Goal: Information Seeking & Learning: Check status

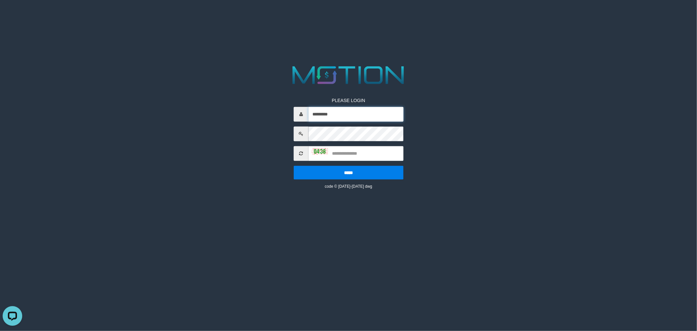
click at [344, 116] on input "*********" at bounding box center [355, 114] width 95 height 15
type input "*********"
click at [350, 156] on input "text" at bounding box center [355, 153] width 95 height 15
type input "****"
click at [294, 165] on input "*****" at bounding box center [349, 172] width 110 height 14
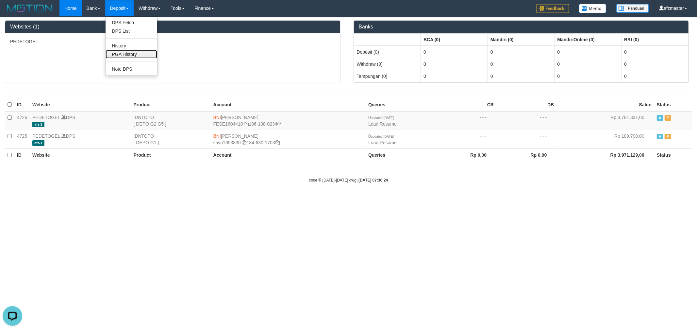
click at [129, 56] on link "PGA History" at bounding box center [132, 54] width 52 height 8
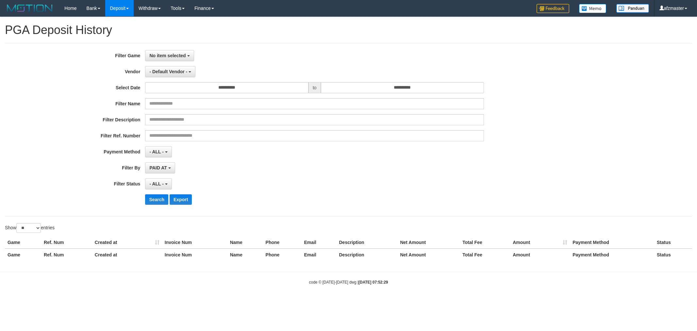
select select
select select "**"
click at [164, 59] on button "No item selected" at bounding box center [169, 55] width 49 height 11
click at [184, 88] on label "[ITOTO] PEDETOGEL" at bounding box center [186, 89] width 83 height 10
select select "***"
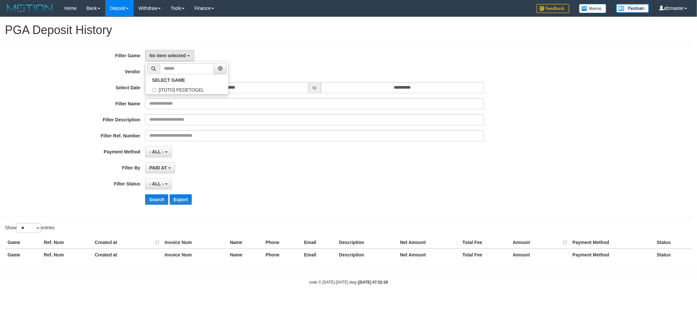
scroll to position [6, 0]
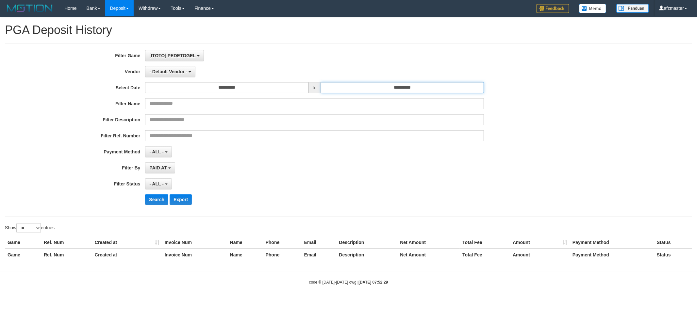
click at [332, 87] on input "**********" at bounding box center [402, 87] width 163 height 11
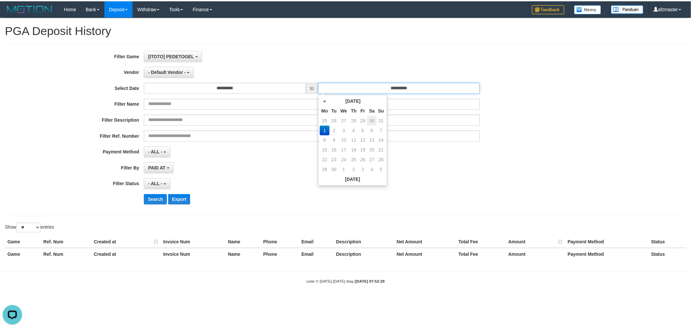
scroll to position [0, 0]
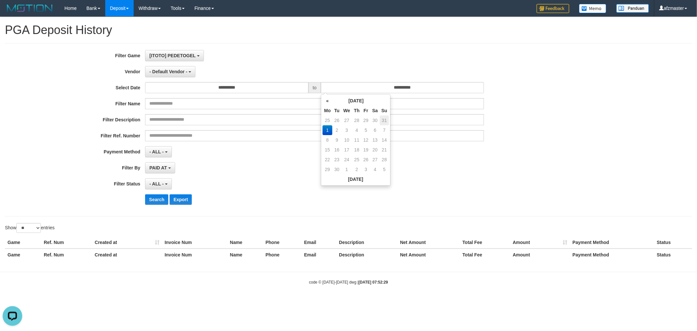
click at [381, 117] on td "31" at bounding box center [384, 120] width 9 height 10
type input "**********"
click at [272, 89] on input "**********" at bounding box center [226, 87] width 163 height 11
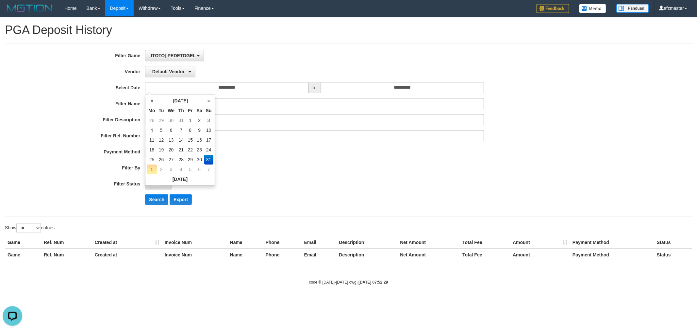
click at [206, 158] on td "31" at bounding box center [208, 160] width 9 height 10
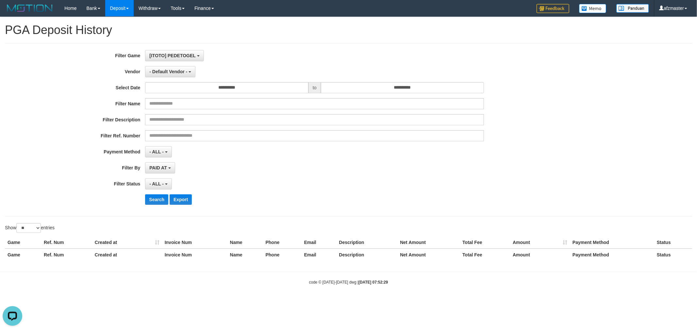
click at [300, 158] on div "**********" at bounding box center [290, 129] width 581 height 159
click at [156, 186] on span "- ALL -" at bounding box center [156, 183] width 14 height 5
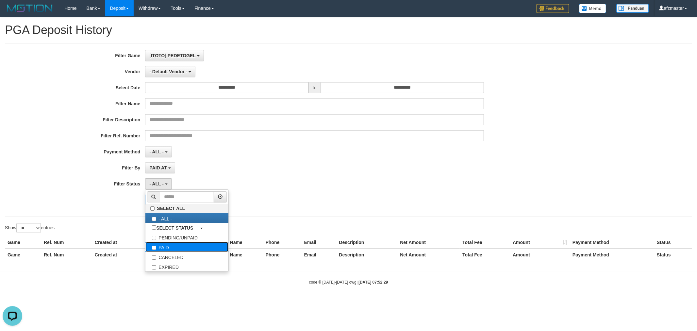
click at [168, 247] on label "PAID" at bounding box center [186, 247] width 83 height 10
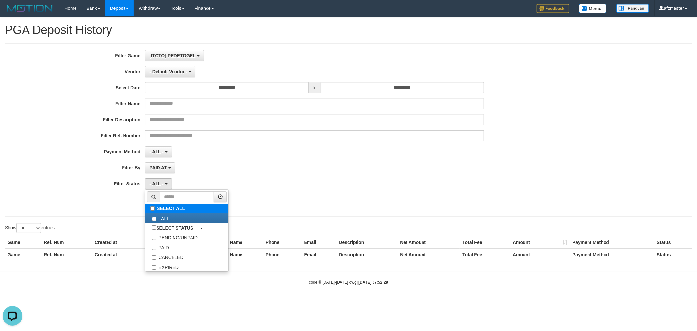
select select "*"
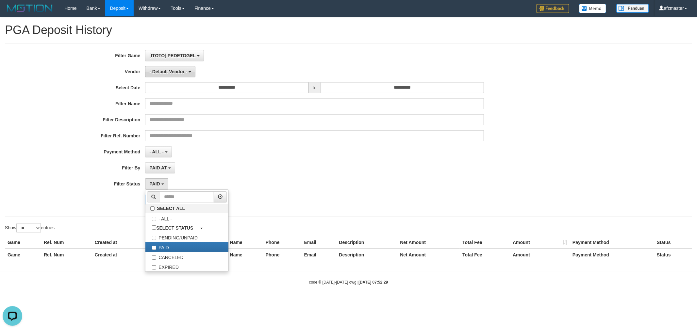
click at [162, 76] on button "- Default Vendor -" at bounding box center [170, 71] width 50 height 11
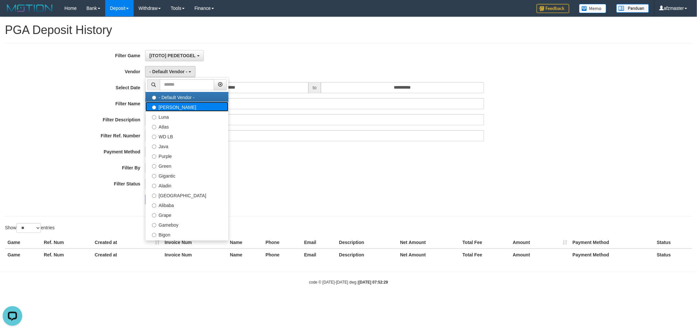
click at [187, 103] on label "[PERSON_NAME]" at bounding box center [186, 107] width 83 height 10
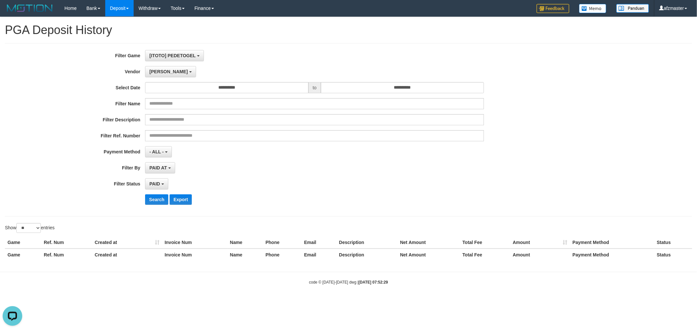
click at [158, 205] on div "**********" at bounding box center [290, 129] width 581 height 159
click at [156, 203] on button "Search" at bounding box center [156, 199] width 23 height 10
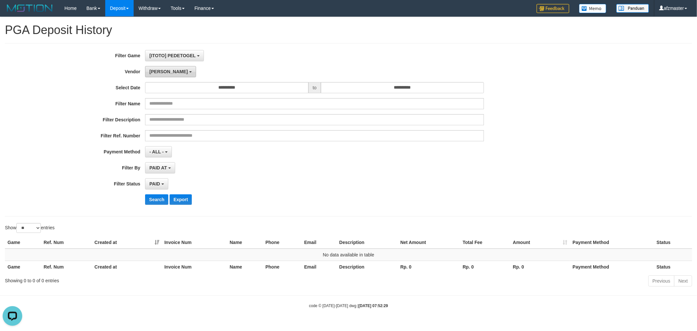
click at [158, 71] on span "[PERSON_NAME]" at bounding box center [168, 71] width 38 height 5
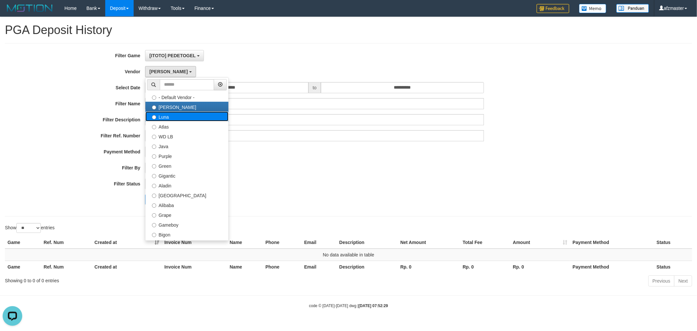
click at [176, 112] on label "Luna" at bounding box center [186, 116] width 83 height 10
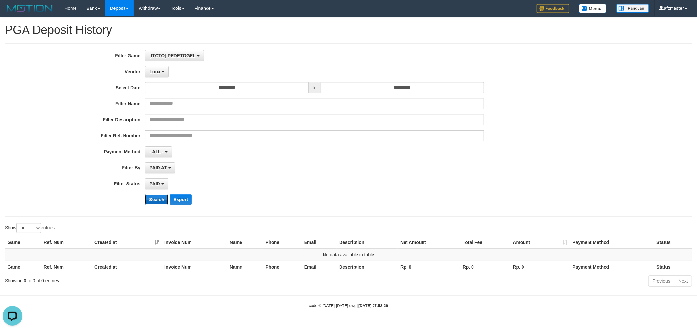
drag, startPoint x: 157, startPoint y: 201, endPoint x: 172, endPoint y: 189, distance: 18.6
click at [157, 202] on button "Search" at bounding box center [156, 199] width 23 height 10
click at [156, 69] on span "Luna" at bounding box center [154, 71] width 11 height 5
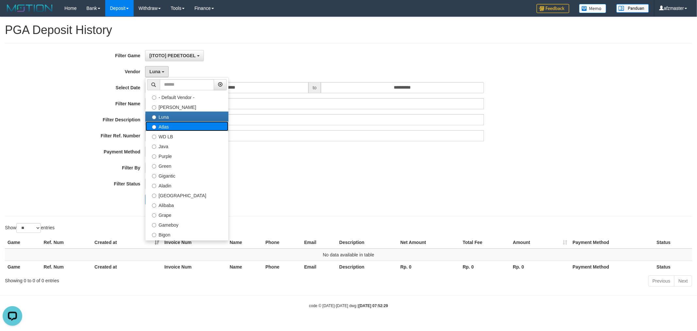
click at [175, 126] on label "Atlas" at bounding box center [186, 126] width 83 height 10
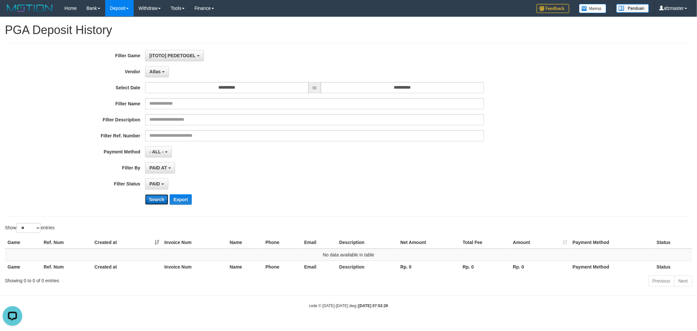
click at [167, 203] on button "Search" at bounding box center [156, 199] width 23 height 10
drag, startPoint x: 166, startPoint y: 68, endPoint x: 187, endPoint y: 82, distance: 25.7
click at [165, 70] on button "Atlas" at bounding box center [157, 71] width 24 height 11
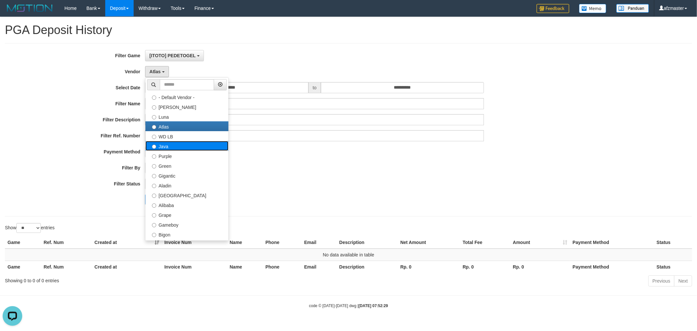
click at [174, 146] on label "Java" at bounding box center [186, 146] width 83 height 10
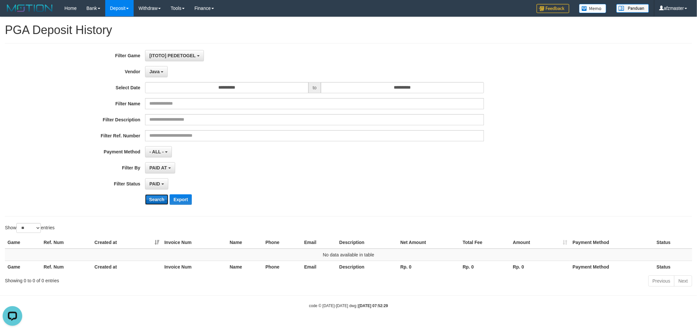
click at [155, 205] on button "Search" at bounding box center [156, 199] width 23 height 10
drag, startPoint x: 154, startPoint y: 68, endPoint x: 190, endPoint y: 102, distance: 49.7
click at [155, 68] on button "Java" at bounding box center [156, 71] width 23 height 11
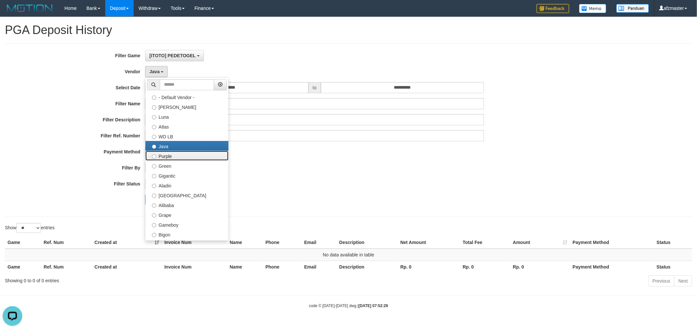
click at [183, 156] on label "Purple" at bounding box center [186, 156] width 83 height 10
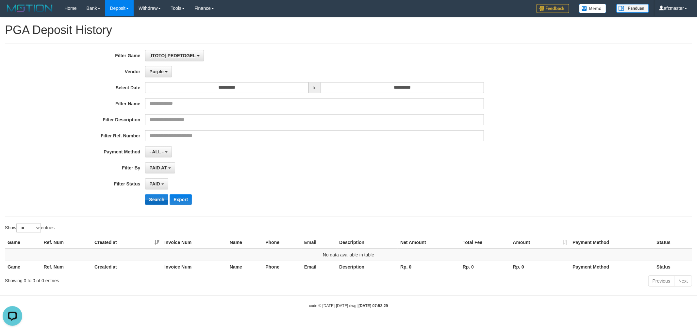
click at [160, 194] on div "**********" at bounding box center [290, 129] width 581 height 159
click at [161, 196] on button "Search" at bounding box center [156, 199] width 23 height 10
click at [159, 69] on span "Purple" at bounding box center [156, 71] width 14 height 5
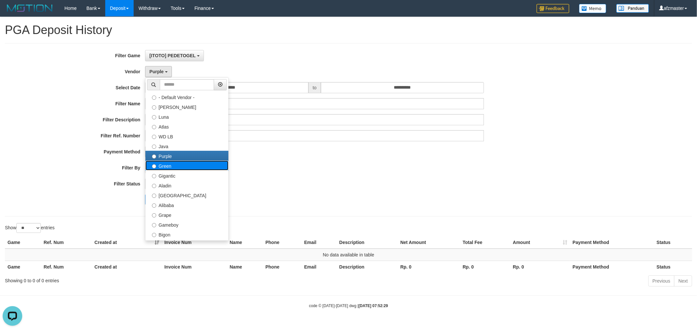
click at [175, 166] on label "Green" at bounding box center [186, 165] width 83 height 10
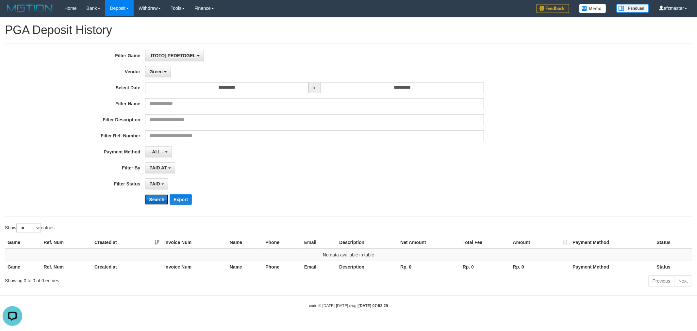
click at [155, 199] on button "Search" at bounding box center [156, 199] width 23 height 10
click at [159, 72] on span "Green" at bounding box center [155, 71] width 13 height 5
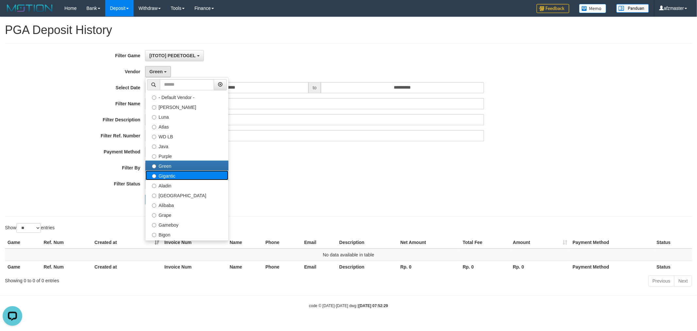
click at [187, 175] on label "Gigantic" at bounding box center [186, 175] width 83 height 10
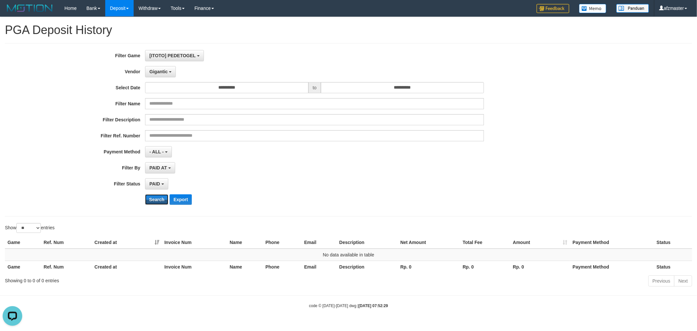
drag, startPoint x: 156, startPoint y: 204, endPoint x: 164, endPoint y: 190, distance: 15.9
click at [157, 202] on button "Search" at bounding box center [156, 199] width 23 height 10
drag, startPoint x: 166, startPoint y: 69, endPoint x: 181, endPoint y: 152, distance: 84.5
click at [167, 69] on span "Gigantic" at bounding box center [158, 71] width 18 height 5
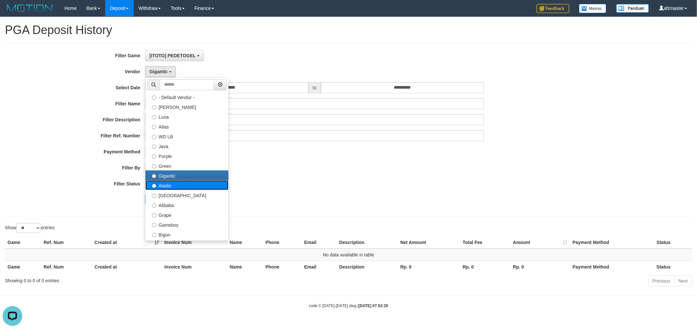
click at [178, 189] on label "Aladin" at bounding box center [186, 185] width 83 height 10
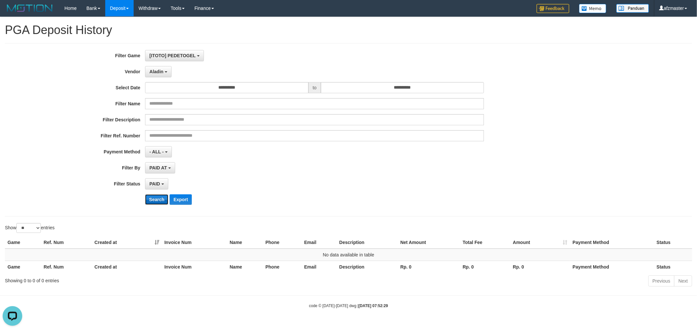
click at [157, 200] on button "Search" at bounding box center [156, 199] width 23 height 10
drag, startPoint x: 160, startPoint y: 75, endPoint x: 182, endPoint y: 164, distance: 91.0
click at [162, 75] on button "Aladin" at bounding box center [158, 71] width 26 height 11
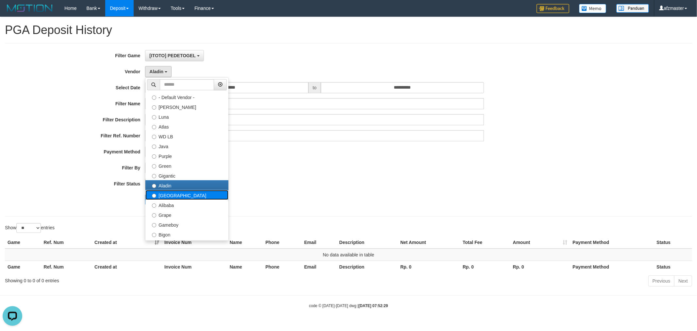
click at [181, 198] on label "[GEOGRAPHIC_DATA]" at bounding box center [186, 195] width 83 height 10
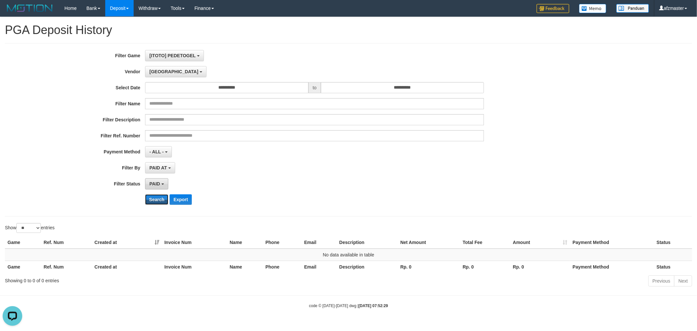
click at [154, 198] on button "Search" at bounding box center [156, 199] width 23 height 10
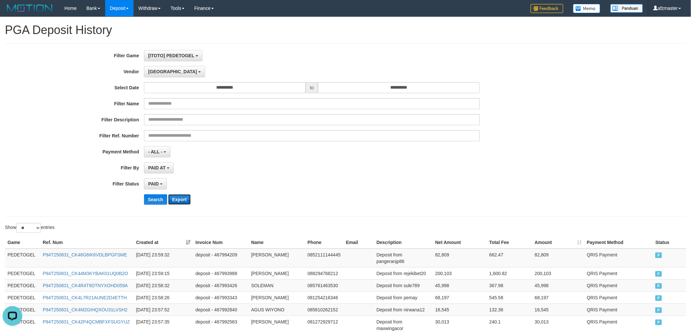
click at [182, 198] on button "Export" at bounding box center [179, 199] width 22 height 10
click at [156, 69] on span "[GEOGRAPHIC_DATA]" at bounding box center [172, 71] width 49 height 5
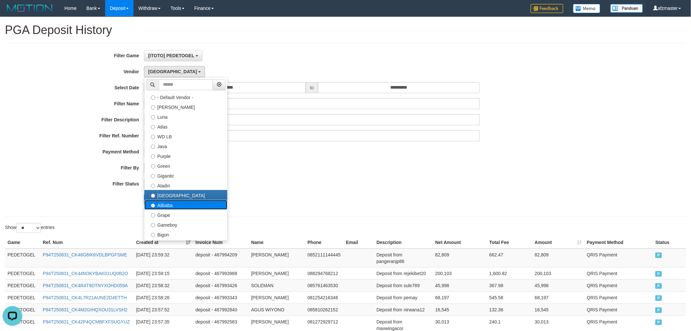
click at [214, 202] on label "Alibaba" at bounding box center [185, 205] width 83 height 10
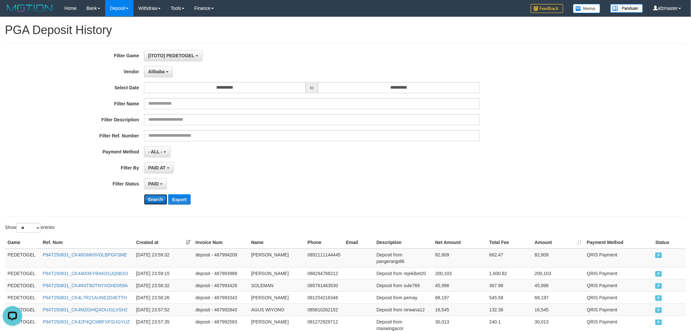
drag, startPoint x: 149, startPoint y: 197, endPoint x: 155, endPoint y: 197, distance: 5.6
click at [150, 197] on button "Search" at bounding box center [155, 199] width 23 height 10
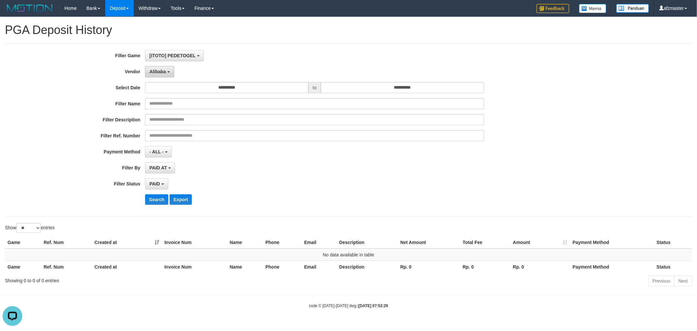
click at [157, 67] on button "Alibaba" at bounding box center [159, 71] width 29 height 11
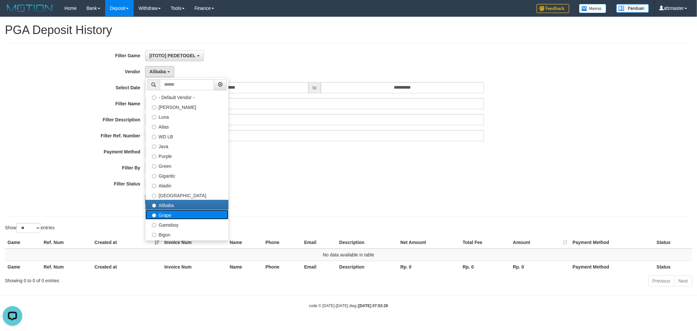
click at [193, 213] on label "Grape" at bounding box center [186, 214] width 83 height 10
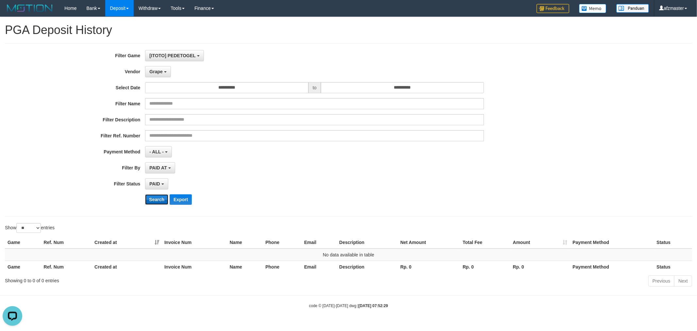
click at [165, 201] on button "Search" at bounding box center [156, 199] width 23 height 10
click at [156, 67] on button "Grape" at bounding box center [157, 71] width 25 height 11
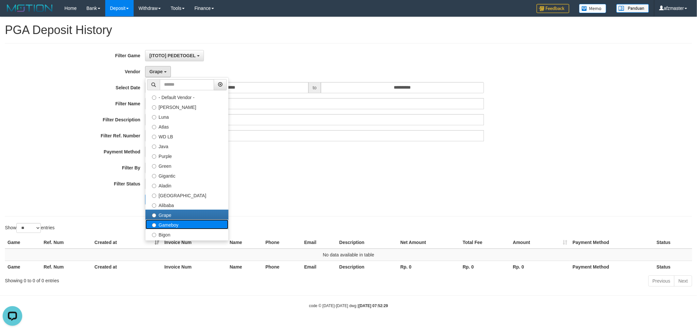
click at [188, 226] on label "Gameboy" at bounding box center [186, 224] width 83 height 10
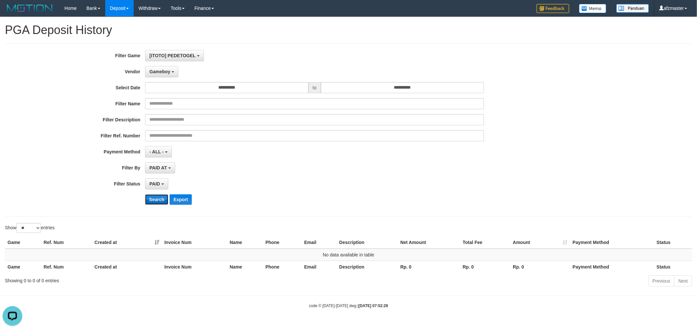
click at [146, 194] on button "Search" at bounding box center [156, 199] width 23 height 10
click at [164, 71] on span "Gameboy" at bounding box center [159, 71] width 21 height 5
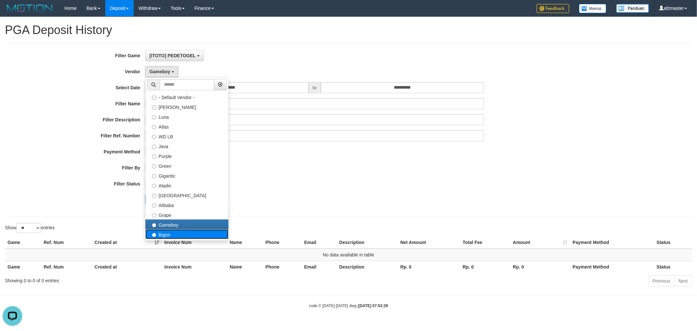
click at [188, 235] on label "Bigon" at bounding box center [186, 234] width 83 height 10
select select "**********"
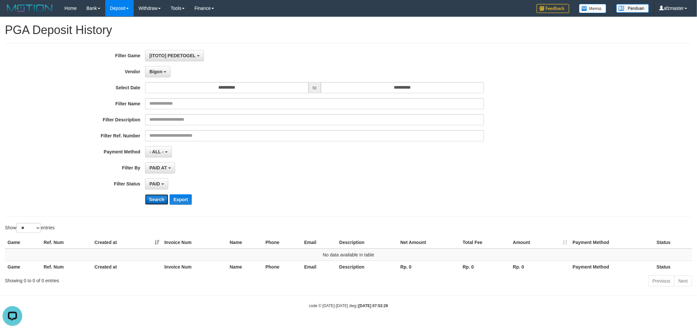
click at [156, 199] on button "Search" at bounding box center [156, 199] width 23 height 10
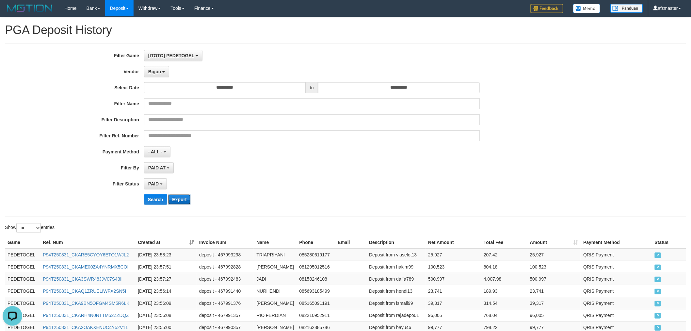
click at [180, 194] on button "Export" at bounding box center [179, 199] width 22 height 10
click at [157, 76] on button "Bigon" at bounding box center [156, 71] width 25 height 11
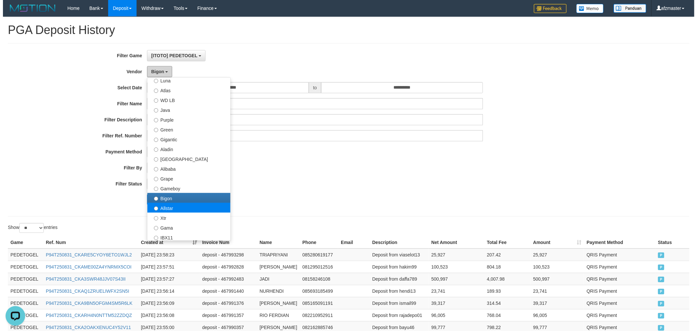
scroll to position [60, 0]
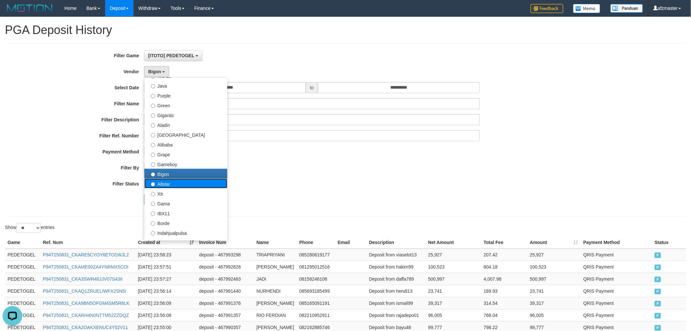
click at [169, 184] on label "Allstar" at bounding box center [185, 183] width 83 height 10
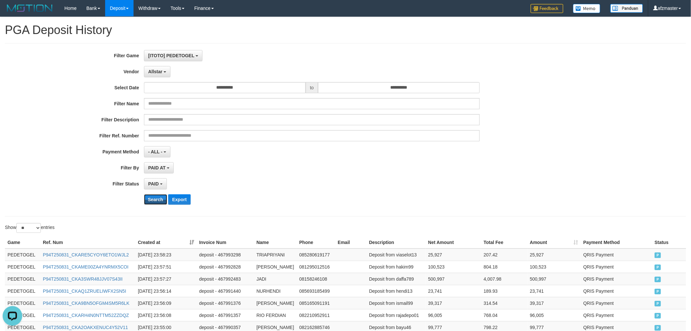
click at [155, 200] on button "Search" at bounding box center [155, 199] width 23 height 10
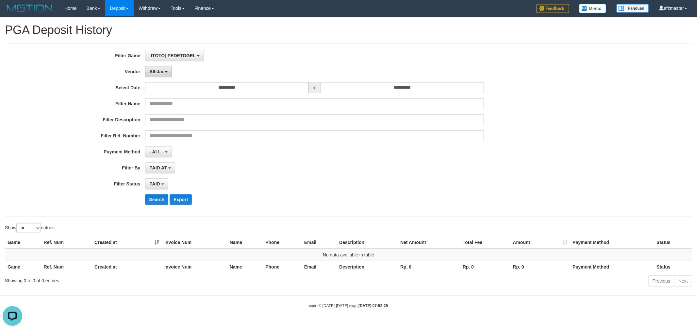
click at [159, 71] on span "Allstar" at bounding box center [156, 71] width 14 height 5
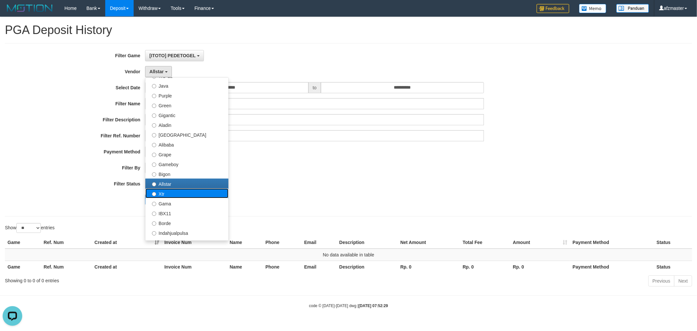
click at [178, 190] on label "Xtr" at bounding box center [186, 193] width 83 height 10
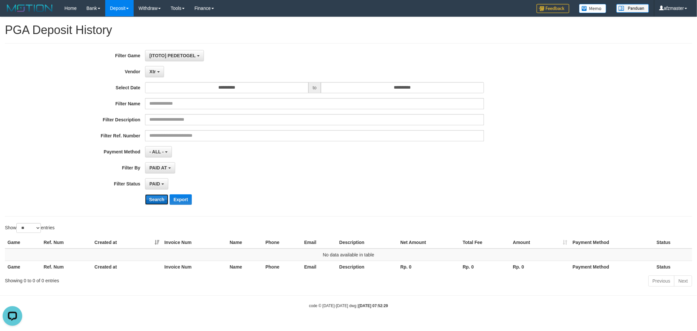
click at [153, 198] on button "Search" at bounding box center [156, 199] width 23 height 10
click at [149, 71] on span "Xtr" at bounding box center [152, 71] width 6 height 5
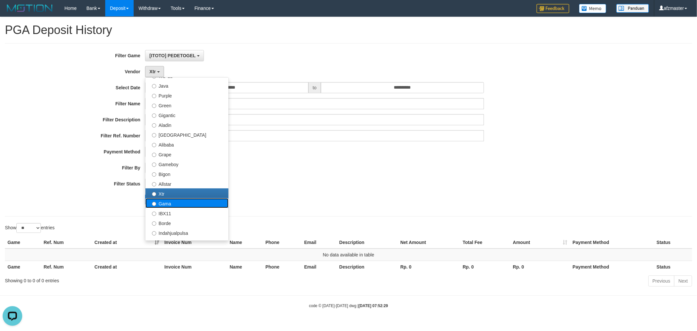
click at [185, 204] on label "Gama" at bounding box center [186, 203] width 83 height 10
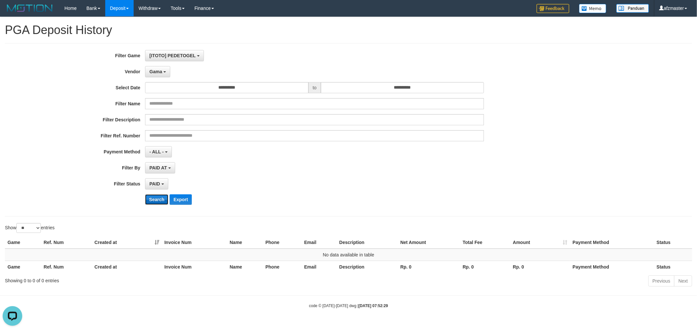
click at [163, 196] on button "Search" at bounding box center [156, 199] width 23 height 10
drag, startPoint x: 162, startPoint y: 76, endPoint x: 180, endPoint y: 111, distance: 39.7
click at [162, 77] on div "**********" at bounding box center [290, 129] width 581 height 159
click at [148, 70] on button "Gama" at bounding box center [157, 71] width 25 height 11
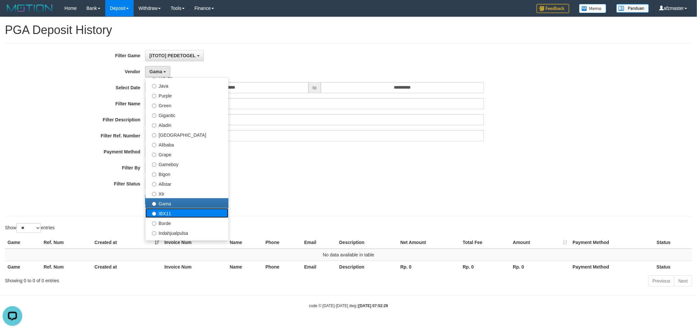
click at [176, 208] on label "IBX11" at bounding box center [186, 213] width 83 height 10
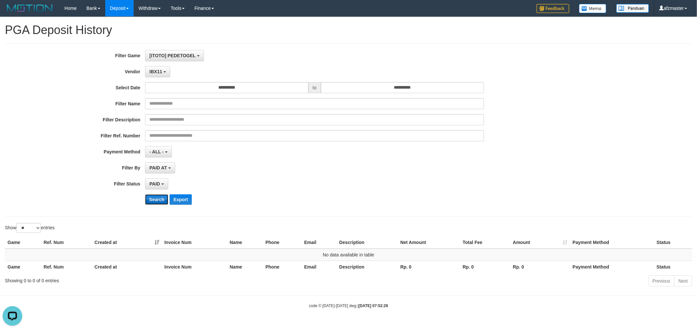
click at [145, 197] on button "Search" at bounding box center [156, 199] width 23 height 10
click at [156, 68] on button "IBX11" at bounding box center [157, 71] width 25 height 11
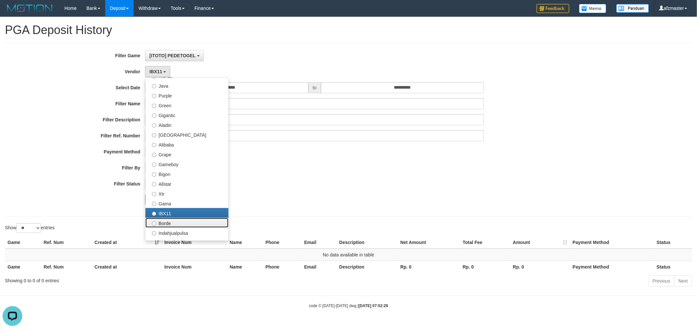
drag, startPoint x: 178, startPoint y: 221, endPoint x: 174, endPoint y: 220, distance: 4.4
click at [178, 222] on label "Borde" at bounding box center [186, 223] width 83 height 10
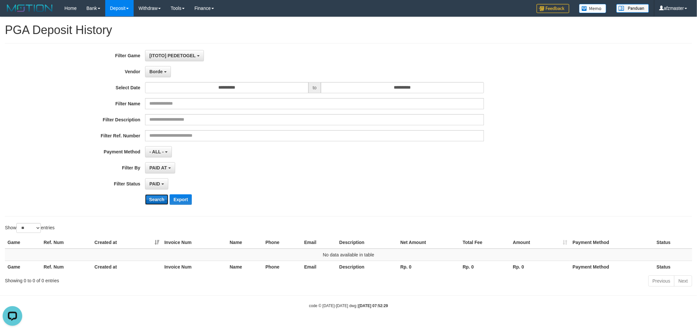
click at [154, 198] on button "Search" at bounding box center [156, 199] width 23 height 10
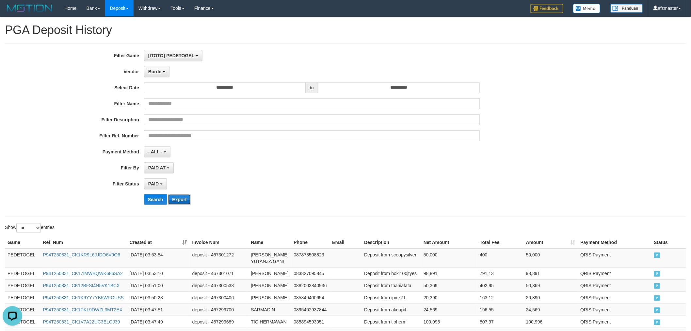
click at [180, 201] on button "Export" at bounding box center [179, 199] width 22 height 10
click at [156, 73] on span "Borde" at bounding box center [154, 71] width 13 height 5
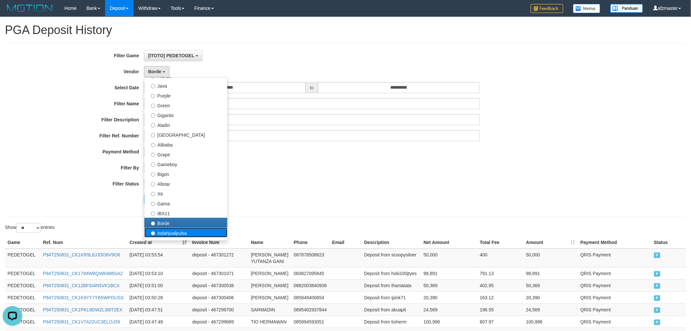
click at [163, 231] on label "Indahjualpulsa" at bounding box center [185, 232] width 83 height 10
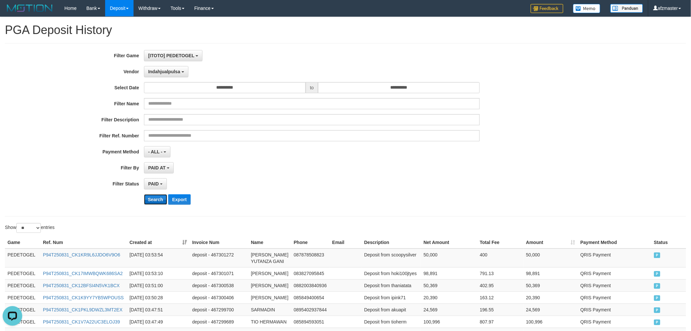
click at [153, 201] on button "Search" at bounding box center [155, 199] width 23 height 10
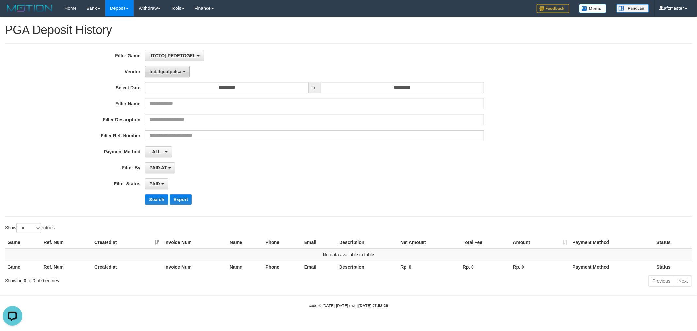
click at [164, 73] on span "Indahjualpulsa" at bounding box center [165, 71] width 32 height 5
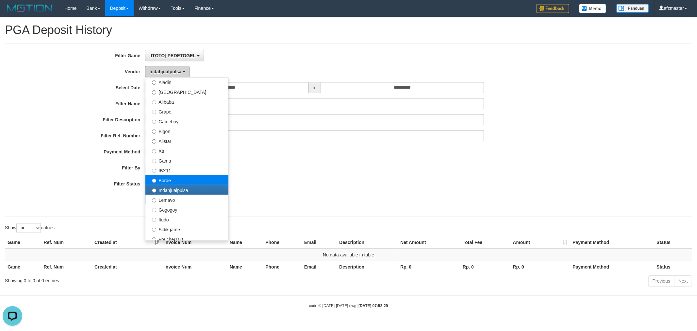
scroll to position [121, 0]
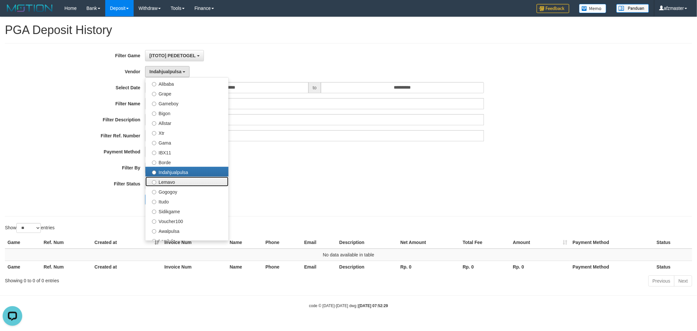
click at [179, 180] on label "Lemavo" at bounding box center [186, 181] width 83 height 10
select select "**********"
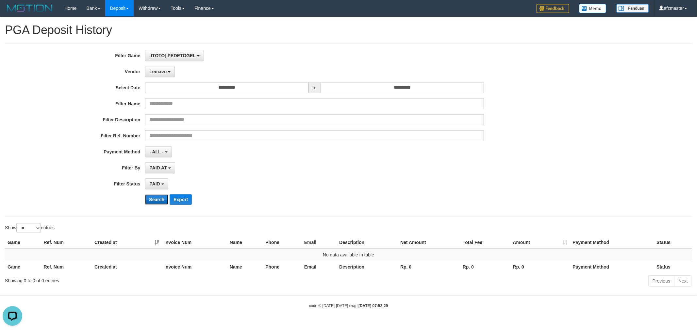
click at [152, 198] on button "Search" at bounding box center [156, 199] width 23 height 10
click at [153, 72] on span "Lemavo" at bounding box center [157, 71] width 17 height 5
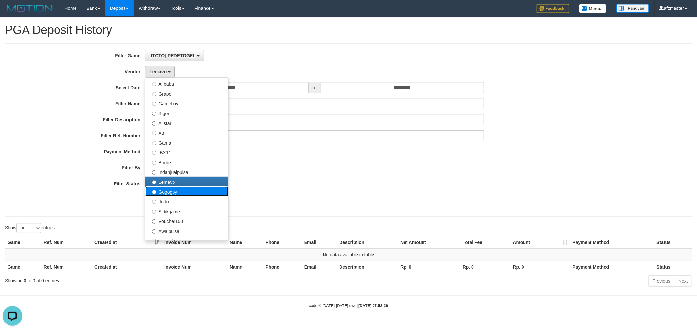
click at [180, 189] on label "Gogogoy" at bounding box center [186, 191] width 83 height 10
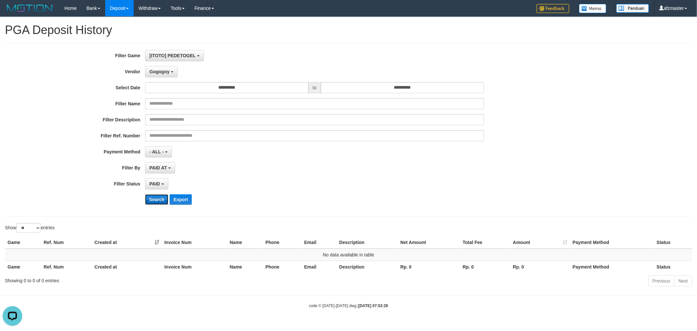
click at [151, 201] on button "Search" at bounding box center [156, 199] width 23 height 10
click at [158, 76] on button "Gogogoy" at bounding box center [161, 71] width 32 height 11
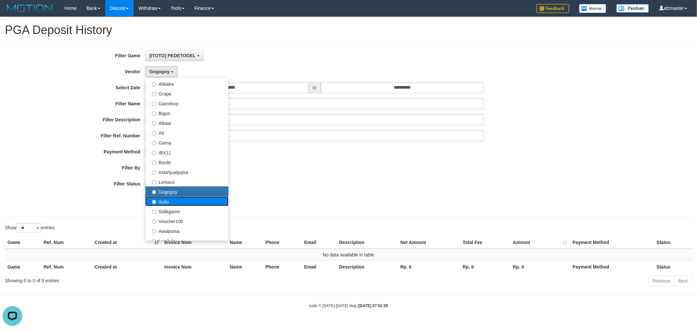
click at [192, 197] on label "Itudo" at bounding box center [186, 201] width 83 height 10
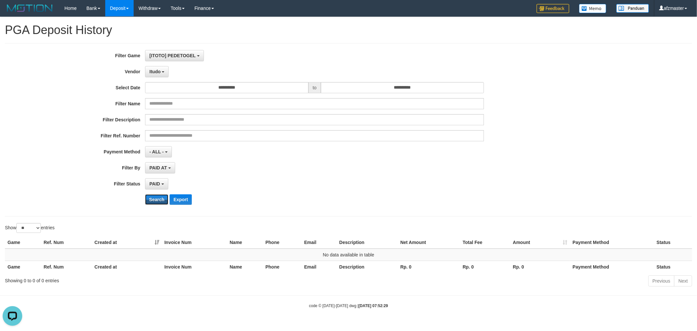
click at [149, 200] on button "Search" at bounding box center [156, 199] width 23 height 10
click at [156, 71] on span "Itudo" at bounding box center [154, 71] width 11 height 5
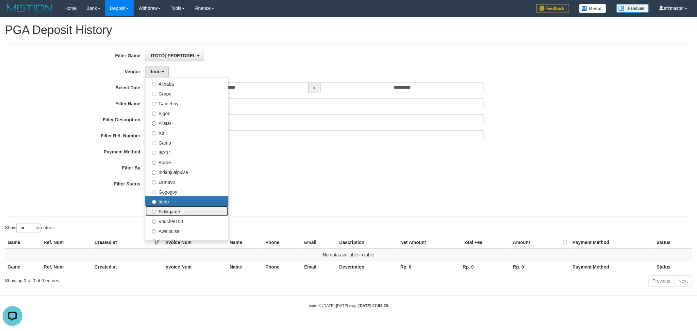
click at [184, 208] on label "Sidikgame" at bounding box center [186, 211] width 83 height 10
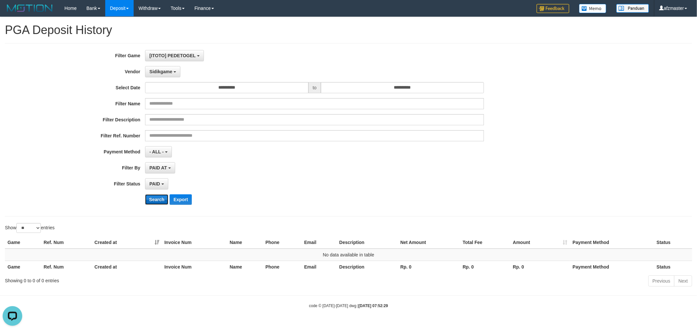
click at [152, 203] on button "Search" at bounding box center [156, 199] width 23 height 10
click at [167, 73] on span "Sidikgame" at bounding box center [160, 71] width 23 height 5
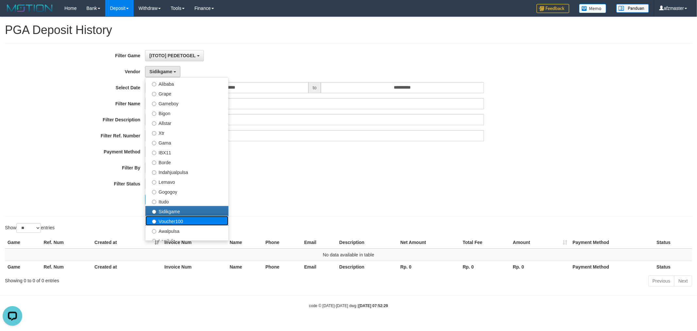
click at [186, 220] on label "Voucher100" at bounding box center [186, 221] width 83 height 10
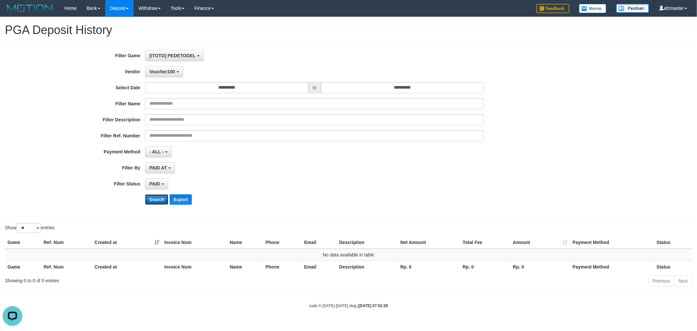
click at [155, 198] on button "Search" at bounding box center [156, 199] width 23 height 10
click at [167, 70] on span "Voucher100" at bounding box center [161, 71] width 25 height 5
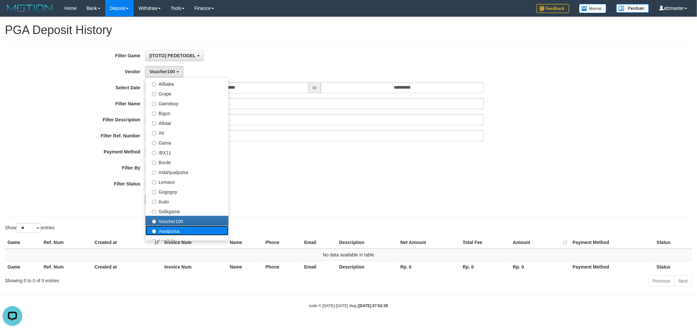
click at [190, 227] on label "Awalpulsa" at bounding box center [186, 230] width 83 height 10
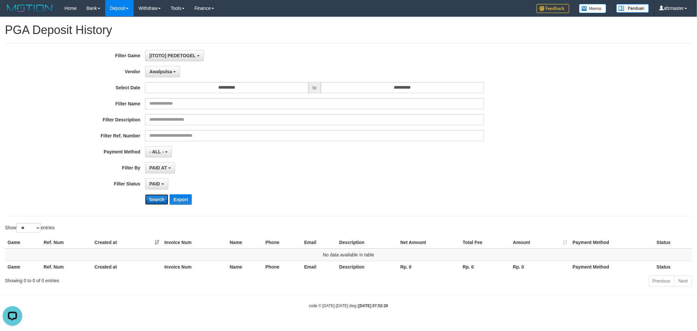
click at [151, 201] on button "Search" at bounding box center [156, 199] width 23 height 10
click at [166, 71] on span "Awalpulsa" at bounding box center [160, 71] width 23 height 5
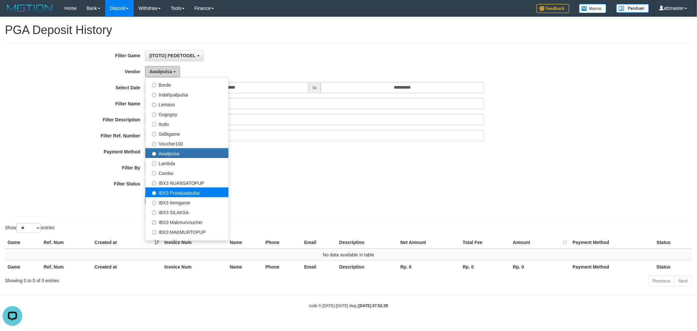
scroll to position [214, 0]
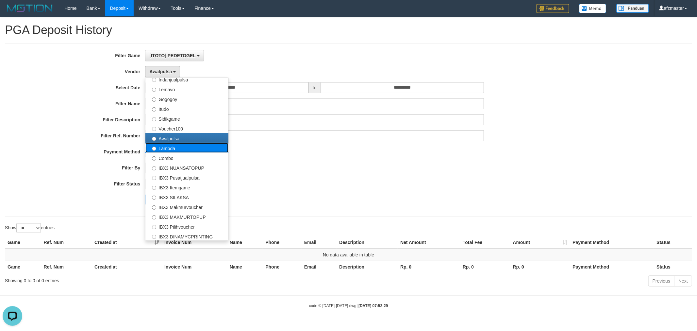
click at [173, 151] on label "Lambda" at bounding box center [186, 148] width 83 height 10
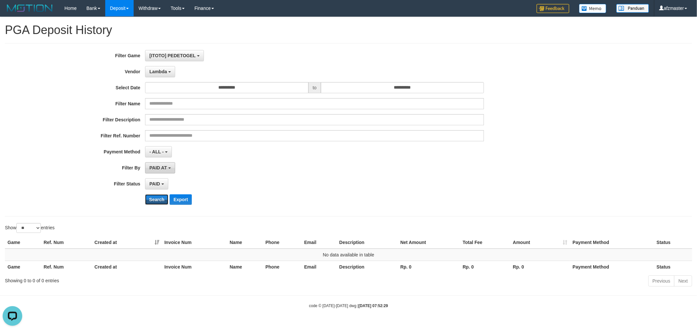
drag, startPoint x: 152, startPoint y: 200, endPoint x: 166, endPoint y: 165, distance: 36.9
click at [152, 200] on button "Search" at bounding box center [156, 199] width 23 height 10
click at [157, 69] on button "Lambda" at bounding box center [160, 71] width 30 height 11
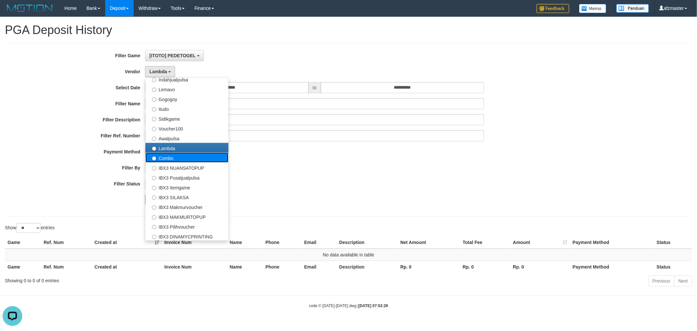
click at [189, 158] on label "Combo" at bounding box center [186, 158] width 83 height 10
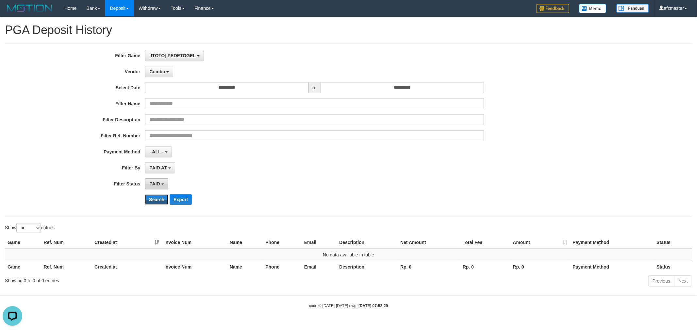
drag, startPoint x: 160, startPoint y: 197, endPoint x: 163, endPoint y: 189, distance: 8.5
click at [160, 197] on button "Search" at bounding box center [156, 199] width 23 height 10
drag, startPoint x: 160, startPoint y: 74, endPoint x: 176, endPoint y: 145, distance: 73.3
click at [161, 76] on button "Combo" at bounding box center [159, 71] width 28 height 11
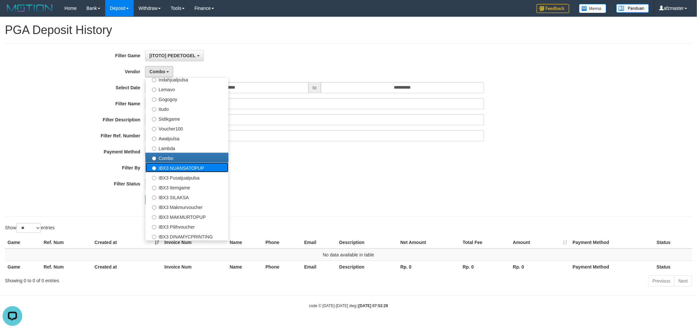
click at [177, 165] on label "IBX3 NUANSATOPUP" at bounding box center [186, 167] width 83 height 10
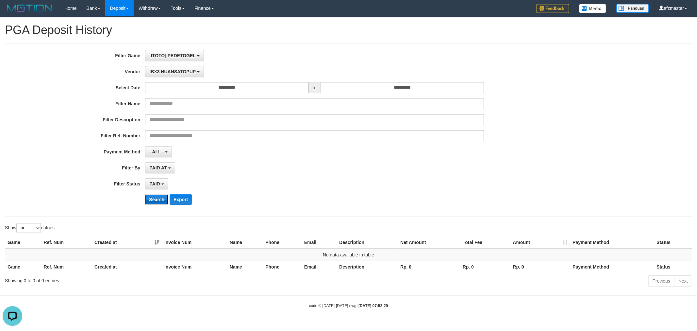
click at [156, 201] on button "Search" at bounding box center [156, 199] width 23 height 10
click at [165, 76] on button "IBX3 NUANSATOPUP" at bounding box center [174, 71] width 58 height 11
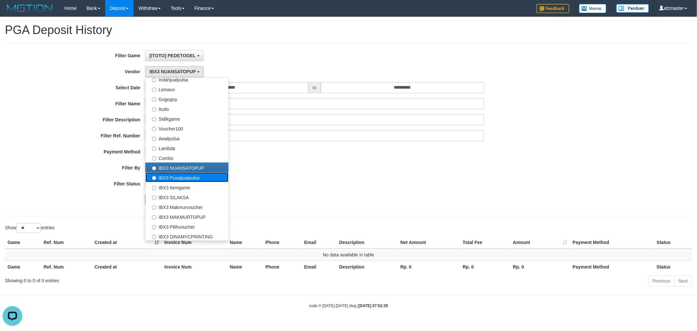
click at [184, 178] on label "IBX3 Pusatjualpulsa" at bounding box center [186, 177] width 83 height 10
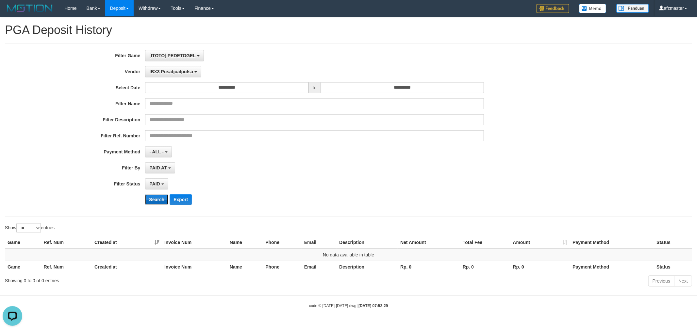
click at [156, 203] on button "Search" at bounding box center [156, 199] width 23 height 10
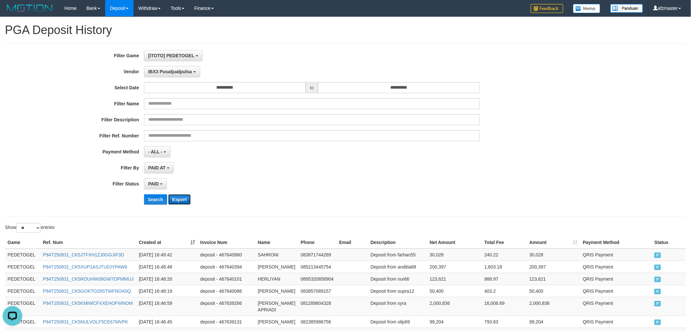
click at [186, 200] on button "Export" at bounding box center [179, 199] width 22 height 10
click at [165, 70] on span "IBX3 Pusatjualpulsa" at bounding box center [170, 71] width 44 height 5
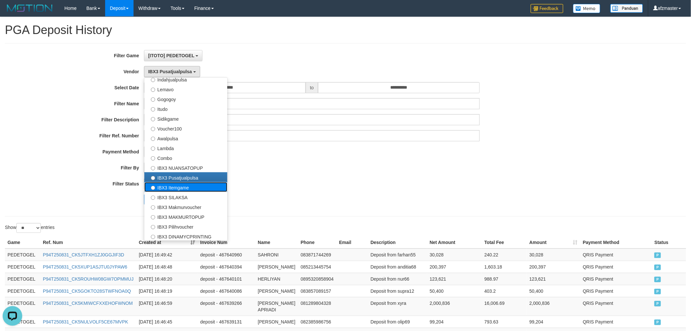
click at [184, 185] on label "IBX3 Itemgame" at bounding box center [185, 187] width 83 height 10
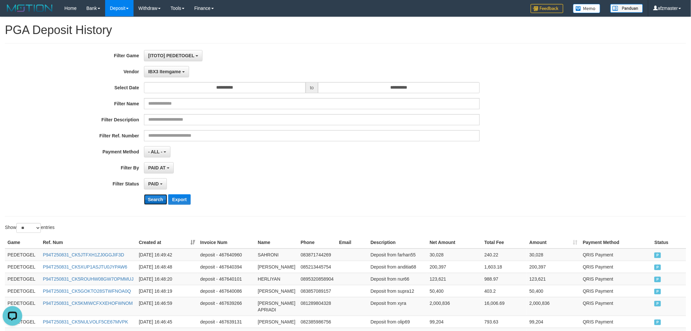
click at [159, 197] on button "Search" at bounding box center [155, 199] width 23 height 10
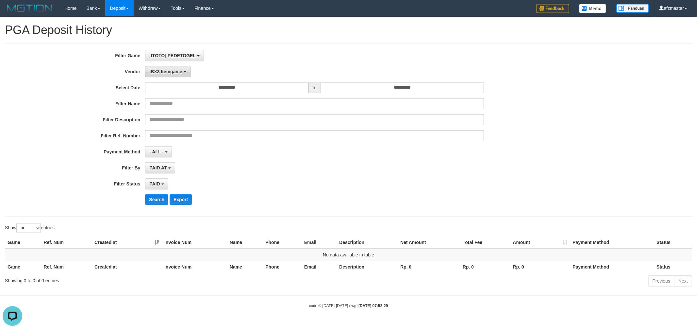
click at [171, 73] on span "IBX3 Itemgame" at bounding box center [165, 71] width 33 height 5
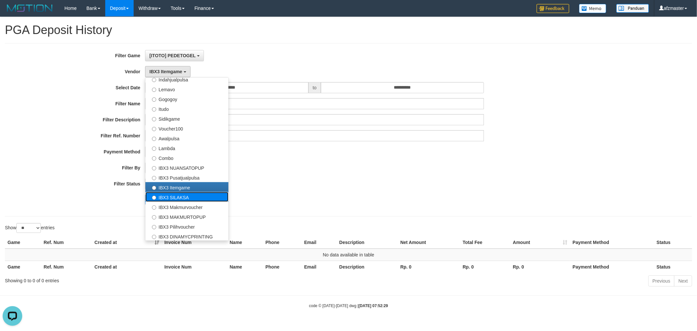
click at [185, 198] on label "IBX3 SILAKSA" at bounding box center [186, 197] width 83 height 10
select select "**********"
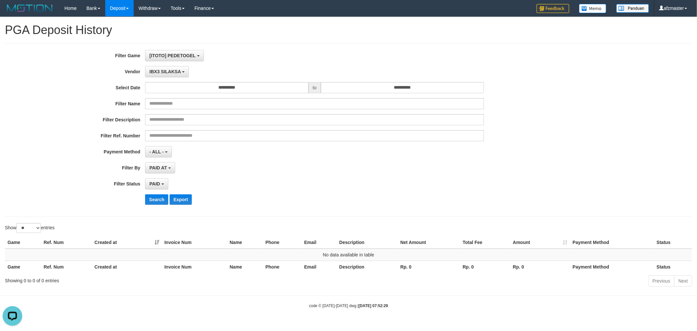
click at [163, 194] on div "**********" at bounding box center [290, 129] width 581 height 159
click at [161, 196] on button "Search" at bounding box center [156, 199] width 23 height 10
click at [173, 79] on div "**********" at bounding box center [290, 129] width 581 height 159
click at [178, 70] on span "IBX3 SILAKSA" at bounding box center [164, 71] width 31 height 5
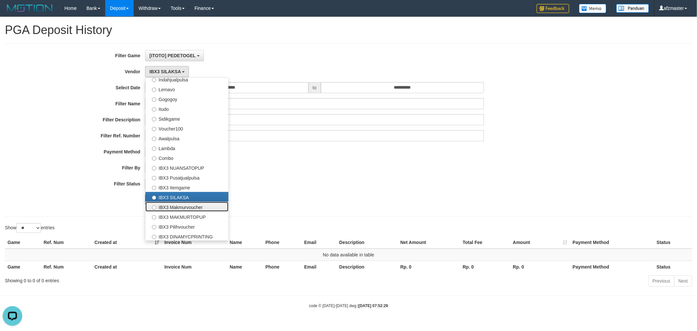
drag, startPoint x: 198, startPoint y: 204, endPoint x: 189, endPoint y: 204, distance: 9.5
click at [198, 204] on label "IBX3 Makmurvoucher" at bounding box center [186, 207] width 83 height 10
select select "**********"
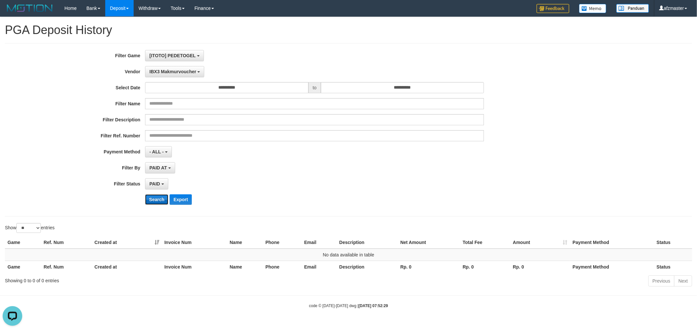
click at [162, 199] on button "Search" at bounding box center [156, 199] width 23 height 10
click at [170, 72] on span "IBX3 Makmurvoucher" at bounding box center [172, 71] width 47 height 5
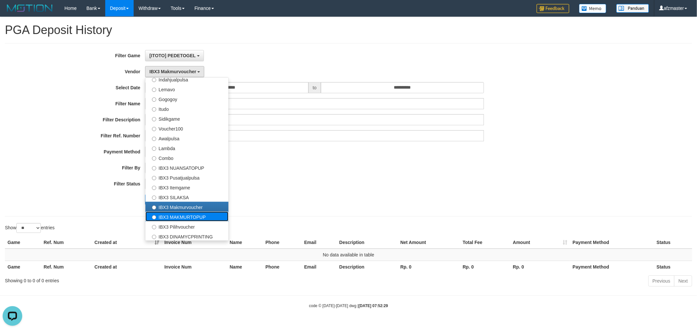
click at [190, 214] on label "IBX3 MAKMURTOPUP" at bounding box center [186, 216] width 83 height 10
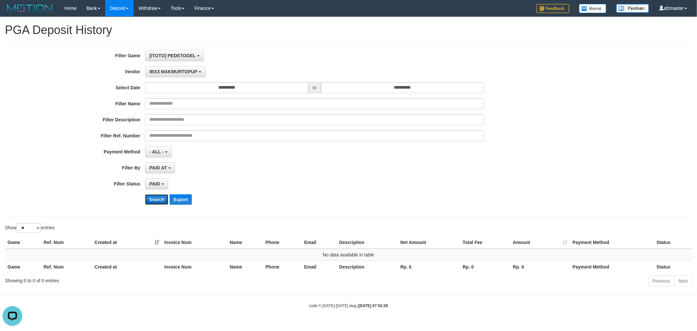
click at [155, 196] on button "Search" at bounding box center [156, 199] width 23 height 10
click at [176, 67] on button "IBX3 MAKMURTOPUP" at bounding box center [175, 71] width 60 height 11
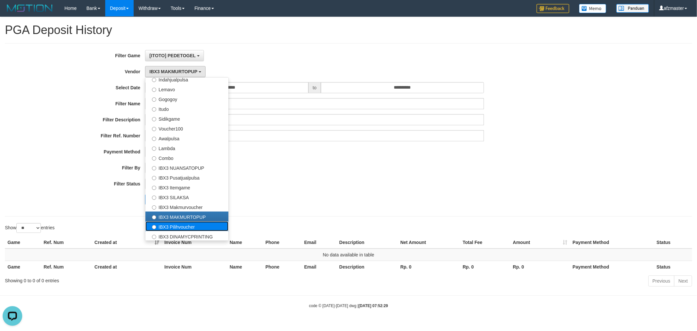
click at [198, 227] on label "IBX3 Pilihvoucher" at bounding box center [186, 226] width 83 height 10
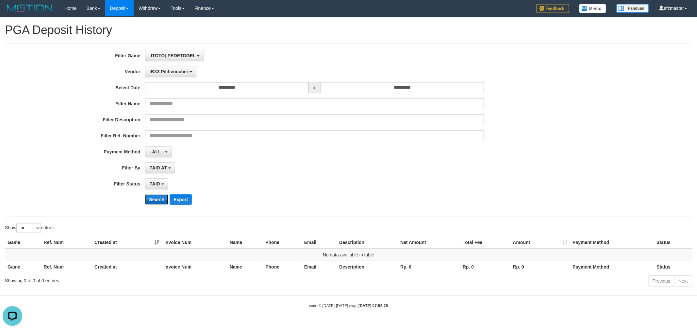
click at [159, 200] on button "Search" at bounding box center [156, 199] width 23 height 10
click at [172, 76] on button "IBX3 Pilihvoucher" at bounding box center [170, 71] width 51 height 11
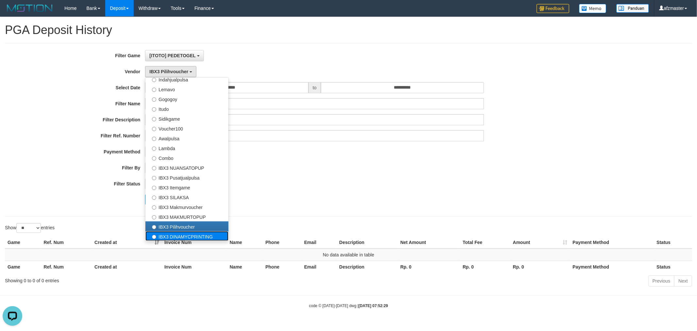
click at [190, 231] on label "IBX3 DINAMYCPRINTING" at bounding box center [186, 236] width 83 height 10
select select "**********"
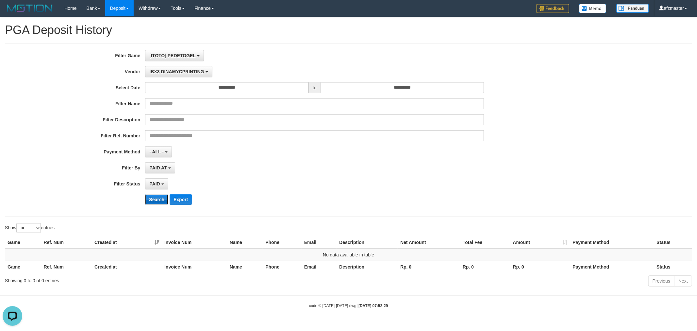
click at [153, 197] on button "Search" at bounding box center [156, 199] width 23 height 10
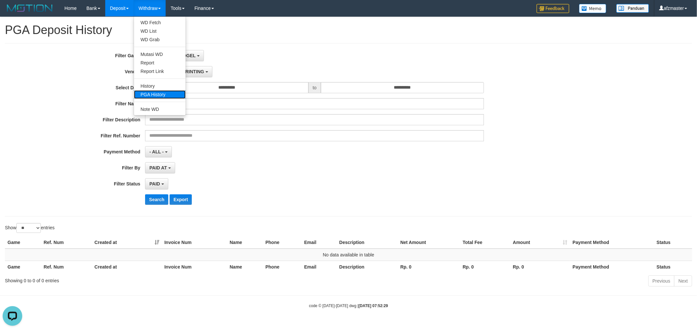
click at [154, 92] on link "PGA History" at bounding box center [160, 94] width 52 height 8
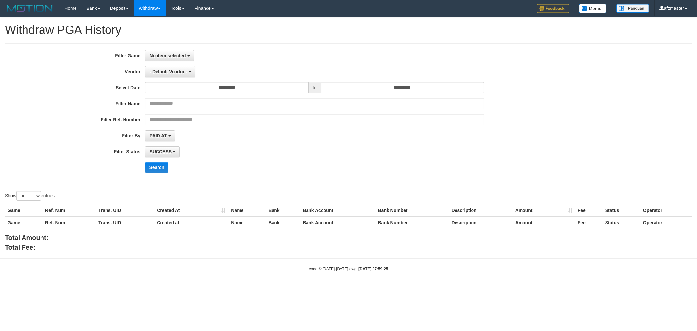
select select
select select "**"
click at [167, 57] on span "No item selected" at bounding box center [167, 55] width 36 height 5
drag, startPoint x: 179, startPoint y: 92, endPoint x: 185, endPoint y: 92, distance: 5.9
click at [179, 92] on label "[ITOTO] PEDETOGEL" at bounding box center [186, 89] width 83 height 10
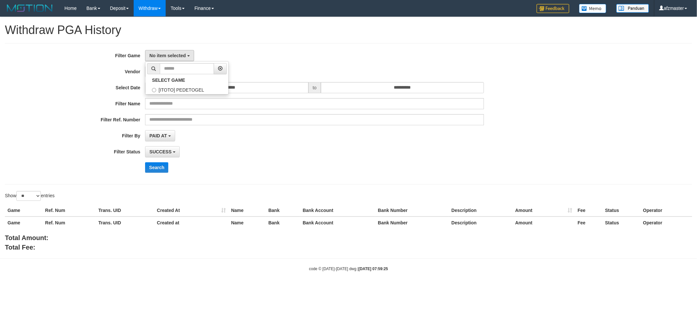
select select "***"
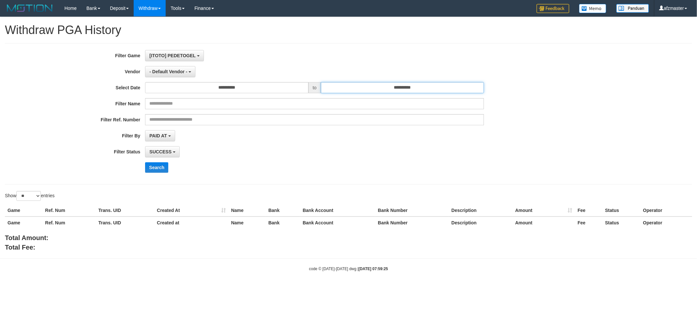
click at [321, 87] on input "**********" at bounding box center [402, 87] width 163 height 11
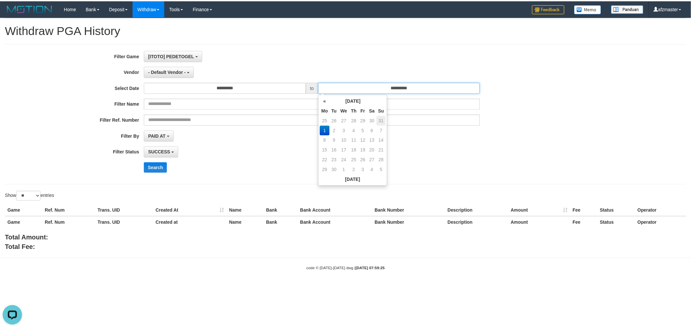
scroll to position [0, 0]
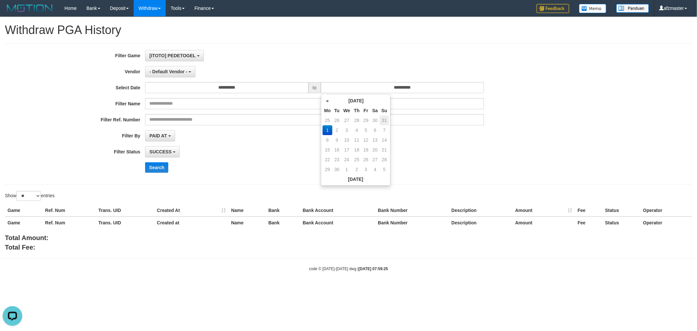
click at [384, 118] on td "31" at bounding box center [384, 120] width 9 height 10
type input "**********"
click at [478, 156] on div "SUCCESS SUCCESS ON PROCESS FAILED" at bounding box center [314, 151] width 339 height 11
drag, startPoint x: 154, startPoint y: 66, endPoint x: 174, endPoint y: 97, distance: 36.9
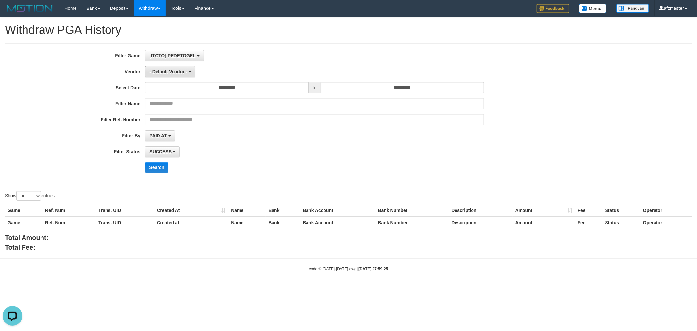
click at [156, 66] on button "- Default Vendor -" at bounding box center [170, 71] width 50 height 11
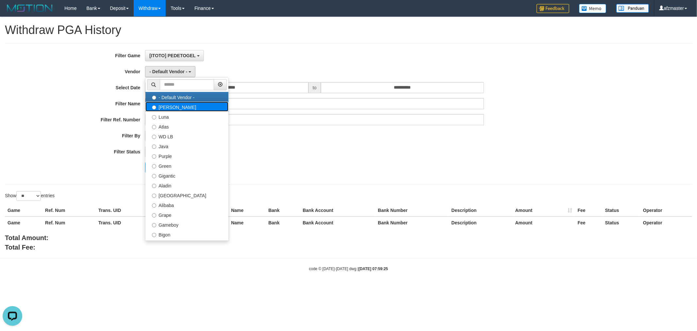
click at [175, 105] on label "[PERSON_NAME]" at bounding box center [186, 107] width 83 height 10
select select "**********"
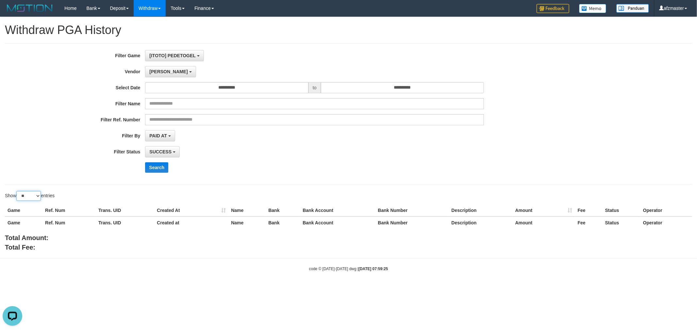
drag, startPoint x: 25, startPoint y: 197, endPoint x: 46, endPoint y: 197, distance: 21.6
click at [26, 197] on select "** ** ** ***" at bounding box center [28, 196] width 25 height 10
select select "***"
click at [17, 191] on select "** ** ** ***" at bounding box center [28, 196] width 25 height 10
click at [162, 73] on button "[PERSON_NAME]" at bounding box center [170, 71] width 51 height 11
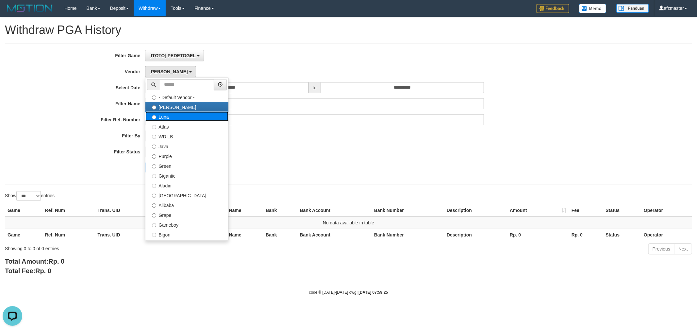
click at [187, 118] on label "Luna" at bounding box center [186, 116] width 83 height 10
select select "**********"
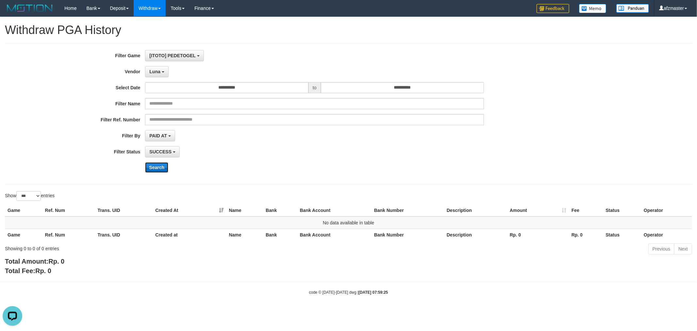
click at [163, 169] on button "Search" at bounding box center [156, 167] width 23 height 10
click at [156, 69] on span "Luna" at bounding box center [154, 71] width 11 height 5
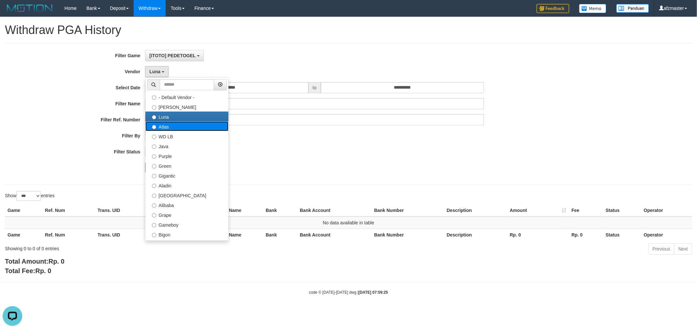
click at [182, 123] on label "Atlas" at bounding box center [186, 126] width 83 height 10
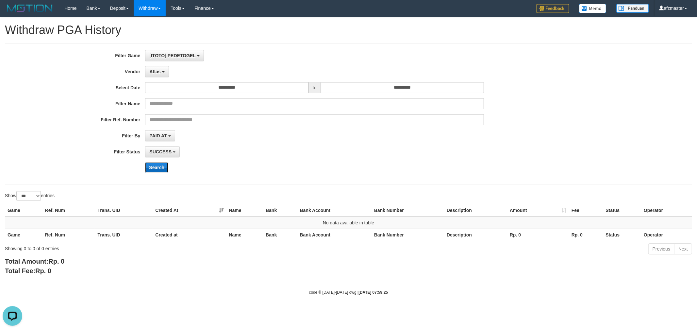
click at [154, 170] on button "Search" at bounding box center [156, 167] width 23 height 10
click at [155, 73] on span "Atlas" at bounding box center [154, 71] width 11 height 5
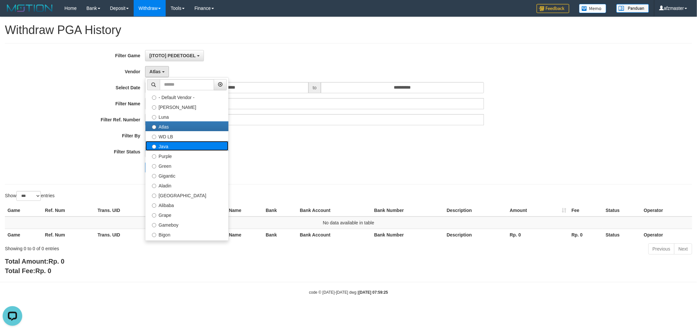
click at [185, 143] on label "Java" at bounding box center [186, 146] width 83 height 10
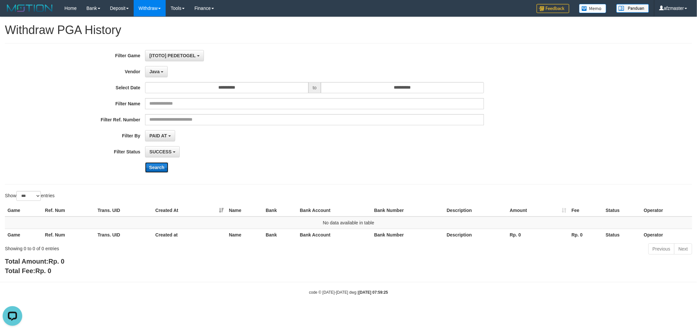
click at [157, 171] on button "Search" at bounding box center [156, 167] width 23 height 10
click at [160, 73] on button "Java" at bounding box center [156, 71] width 23 height 11
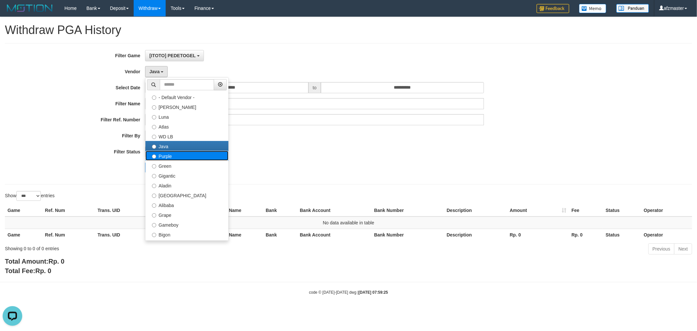
click at [180, 155] on label "Purple" at bounding box center [186, 156] width 83 height 10
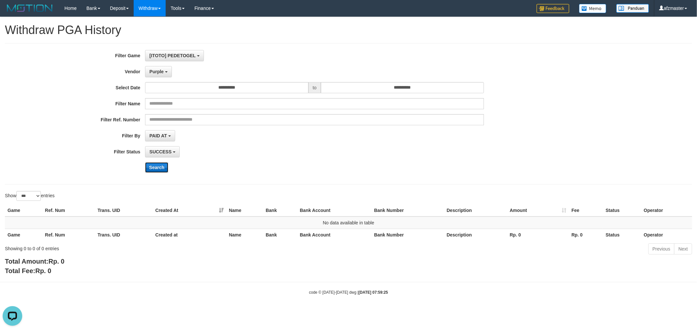
click at [157, 171] on button "Search" at bounding box center [156, 167] width 23 height 10
click at [163, 67] on button "Purple" at bounding box center [158, 71] width 26 height 11
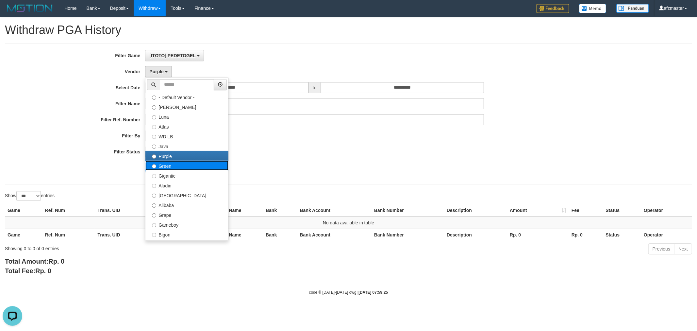
click at [181, 162] on label "Green" at bounding box center [186, 165] width 83 height 10
select select "**********"
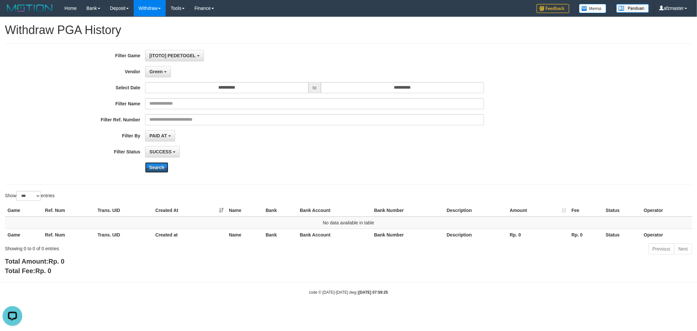
drag, startPoint x: 150, startPoint y: 167, endPoint x: 152, endPoint y: 159, distance: 7.8
click at [150, 165] on button "Search" at bounding box center [156, 167] width 23 height 10
click at [156, 73] on span "Green" at bounding box center [155, 71] width 13 height 5
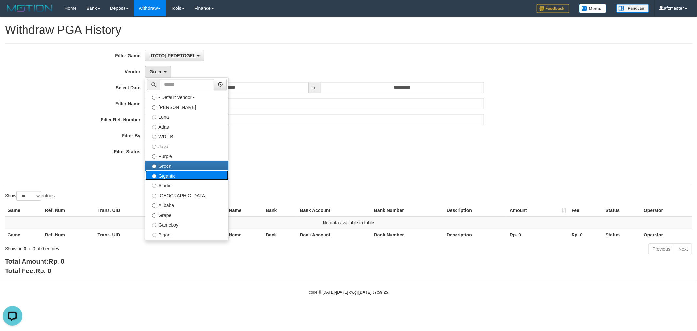
click at [175, 175] on label "Gigantic" at bounding box center [186, 175] width 83 height 10
select select "**********"
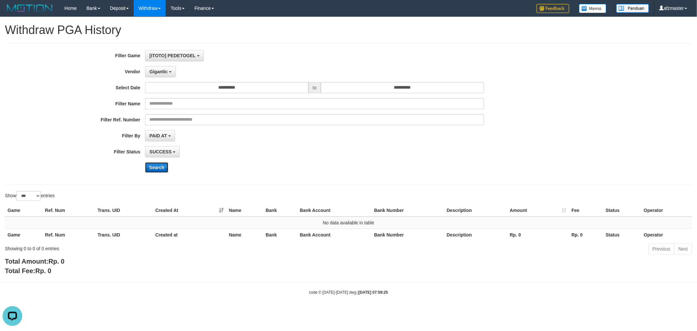
click at [152, 165] on button "Search" at bounding box center [156, 167] width 23 height 10
click at [163, 76] on button "Gigantic" at bounding box center [160, 71] width 31 height 11
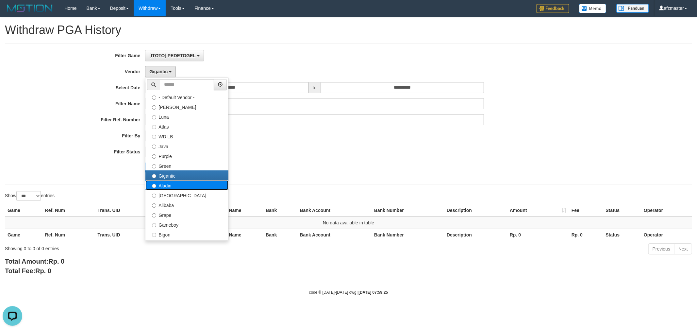
click at [170, 185] on label "Aladin" at bounding box center [186, 185] width 83 height 10
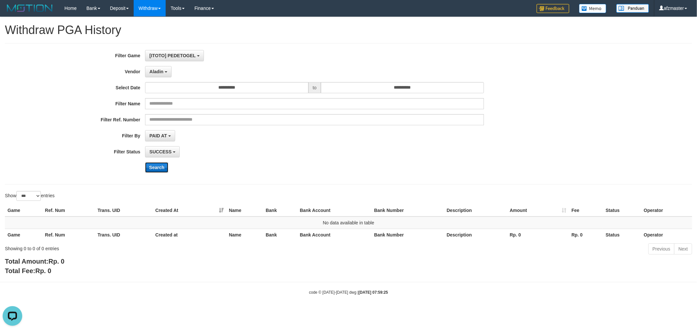
click at [148, 162] on button "Search" at bounding box center [156, 167] width 23 height 10
click at [155, 70] on span "Aladin" at bounding box center [156, 71] width 14 height 5
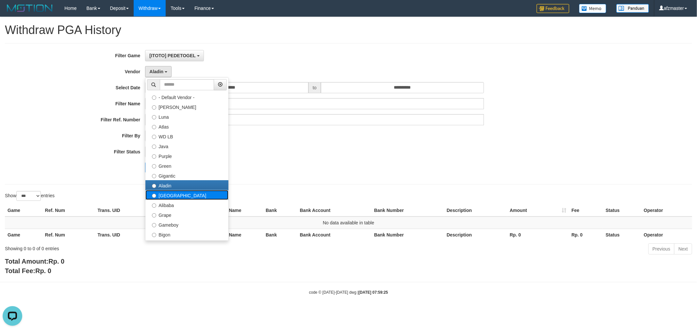
click at [176, 195] on label "[GEOGRAPHIC_DATA]" at bounding box center [186, 195] width 83 height 10
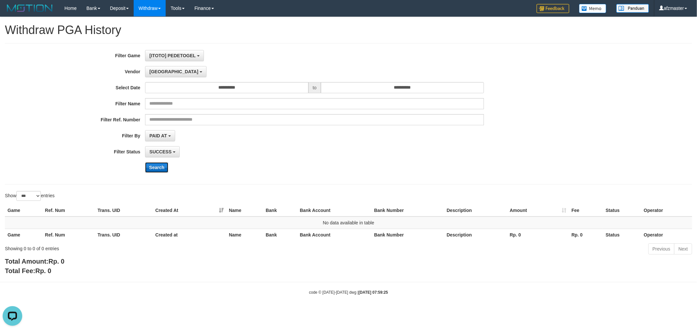
click at [152, 167] on button "Search" at bounding box center [156, 167] width 23 height 10
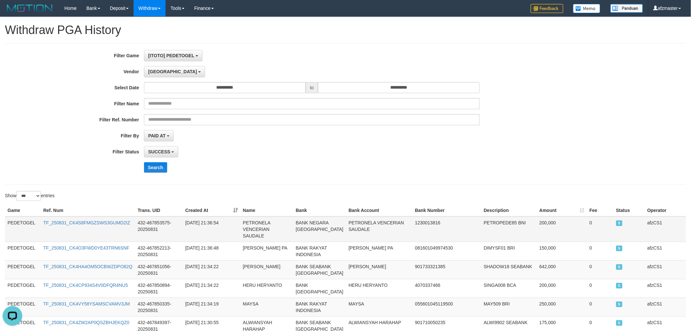
click at [26, 221] on td "PEDETOGEL" at bounding box center [23, 228] width 36 height 25
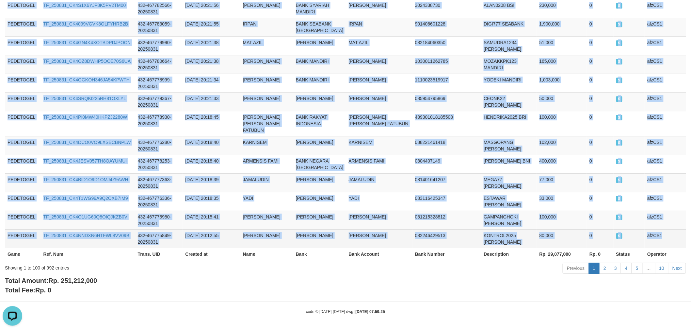
click at [661, 237] on td "afzCS1" at bounding box center [665, 238] width 41 height 19
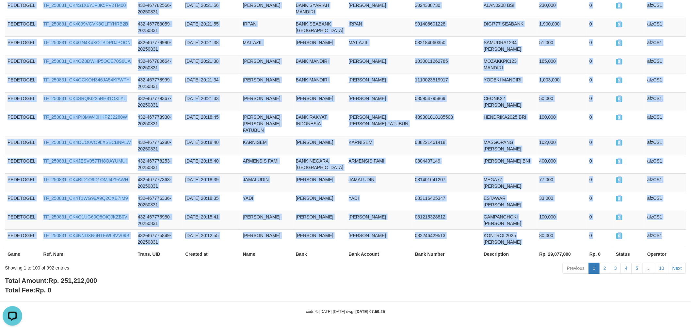
copy tbody "PEDETOGEL TF_250831_CK4S8FMGZSWS3GUMD2IZ 432-467853575-20250831 [DATE] 21:36:54…"
click at [604, 266] on link "2" at bounding box center [604, 267] width 11 height 11
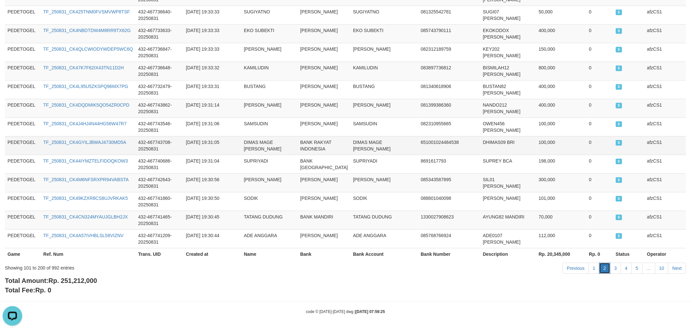
scroll to position [0, 0]
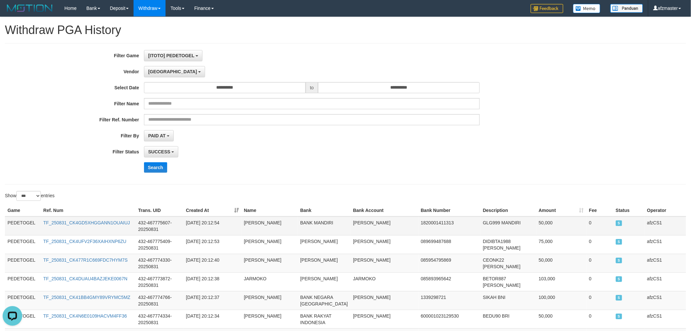
click at [26, 225] on td "PEDETOGEL" at bounding box center [23, 225] width 36 height 19
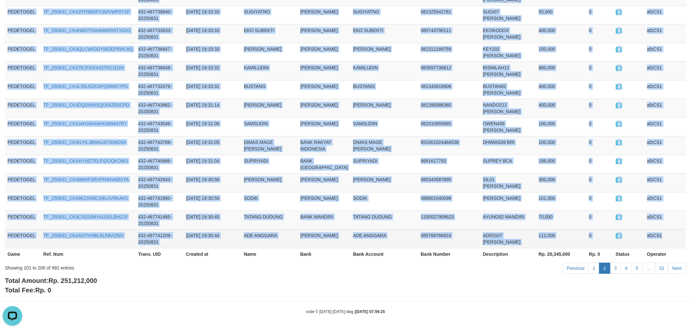
click at [655, 230] on td "afzCS1" at bounding box center [665, 238] width 41 height 19
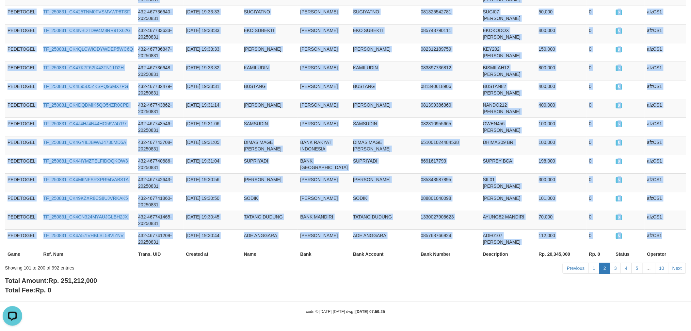
copy tbody "PEDETOGEL TF_250831_CK4GD5XHGGANN1OUAIUJ 432-467775607-20250831 [DATE] 20:12:54…"
click at [617, 271] on link "3" at bounding box center [615, 267] width 11 height 11
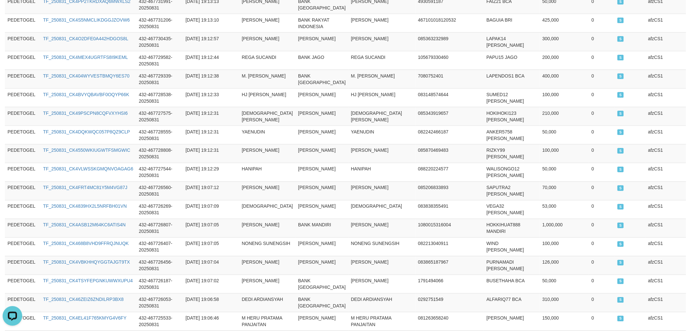
scroll to position [0, 0]
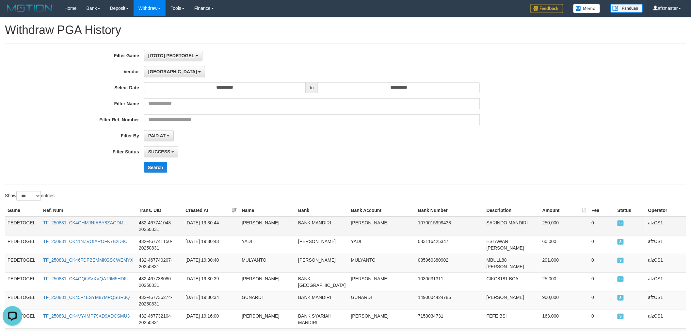
click at [20, 226] on td "PEDETOGEL" at bounding box center [23, 225] width 36 height 19
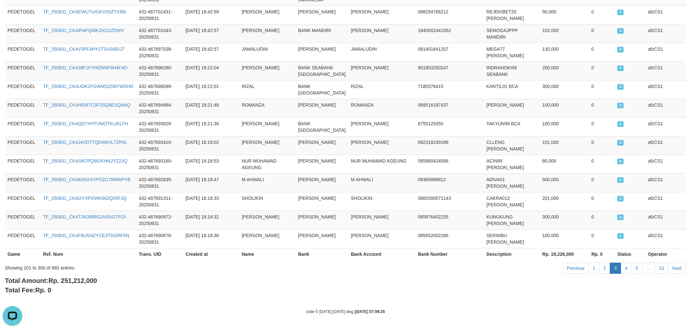
scroll to position [2101, 0]
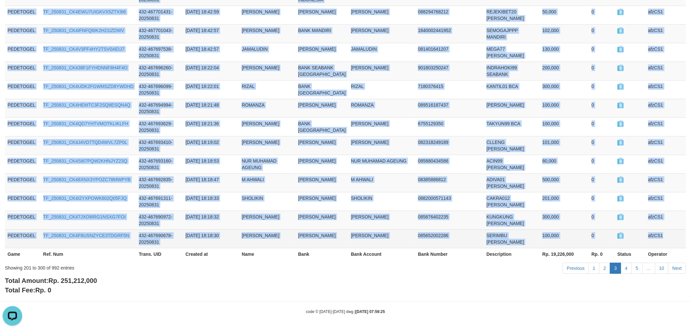
click at [662, 235] on td "afzCS1" at bounding box center [666, 238] width 41 height 19
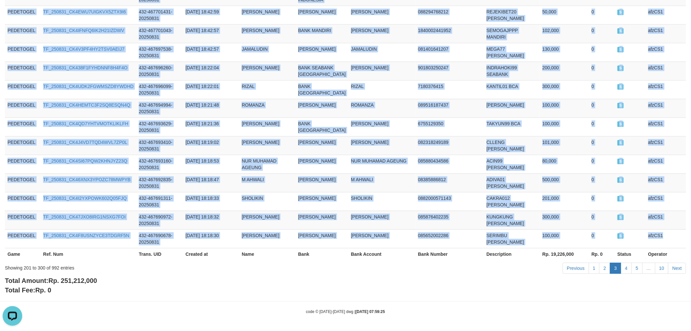
copy tbody "PEDETOGEL TF_250831_CK4GHMJNIABY8ZAGDIJU 432-467741048-20250831 [DATE] 19:30:44…"
click at [627, 268] on link "4" at bounding box center [626, 267] width 11 height 11
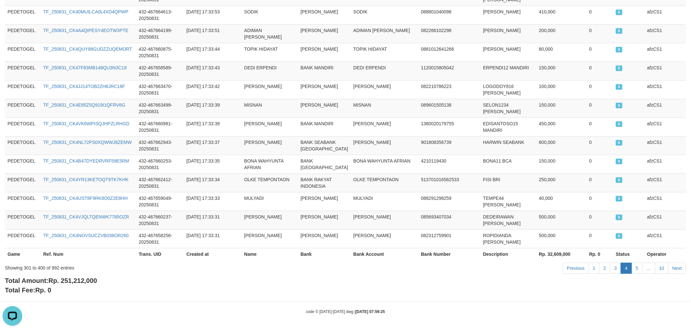
scroll to position [0, 0]
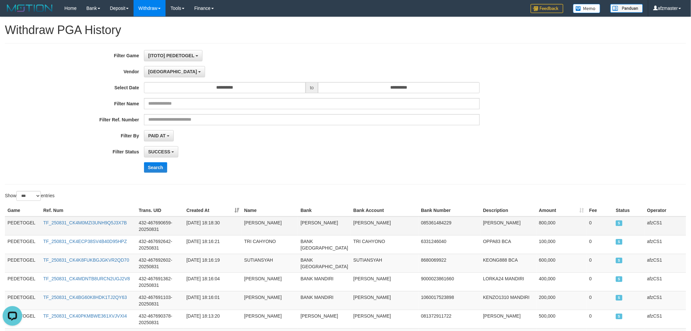
click at [10, 221] on td "PEDETOGEL" at bounding box center [23, 225] width 36 height 19
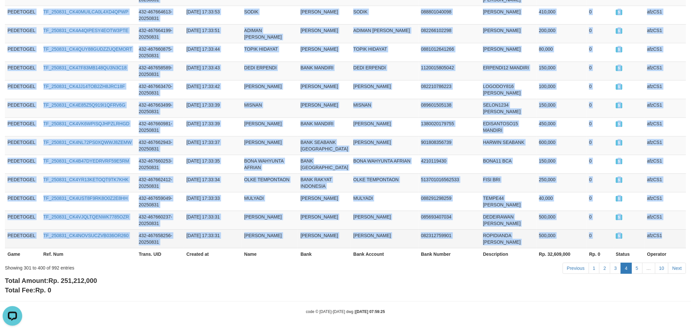
click at [653, 234] on td "afzCS1" at bounding box center [665, 238] width 41 height 19
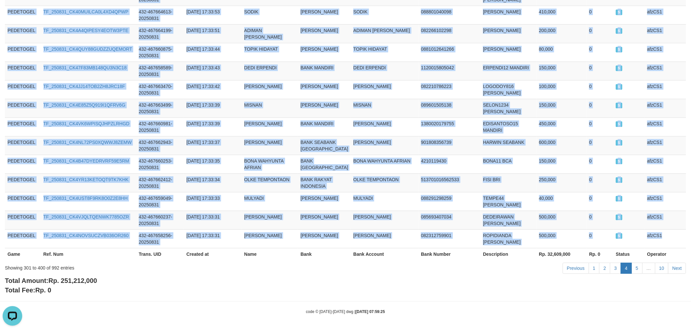
copy tbody "PEDETOGEL TF_250831_CK4M0MZI3UNH9Q5J3X7B 432-467690659-20250831 [DATE] 18:18:30…"
click at [636, 271] on link "5" at bounding box center [637, 267] width 11 height 11
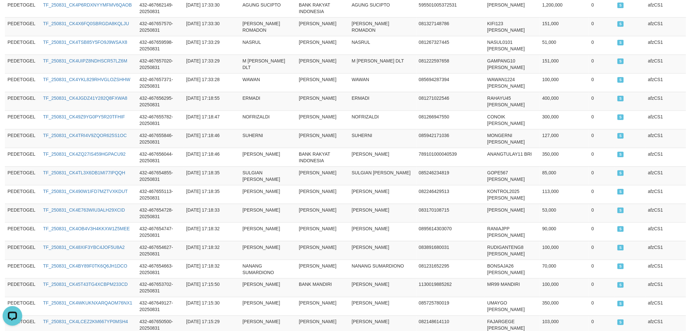
scroll to position [0, 0]
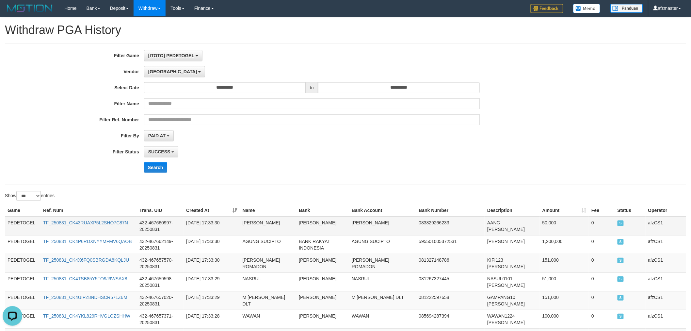
click at [20, 222] on td "PEDETOGEL" at bounding box center [23, 225] width 36 height 19
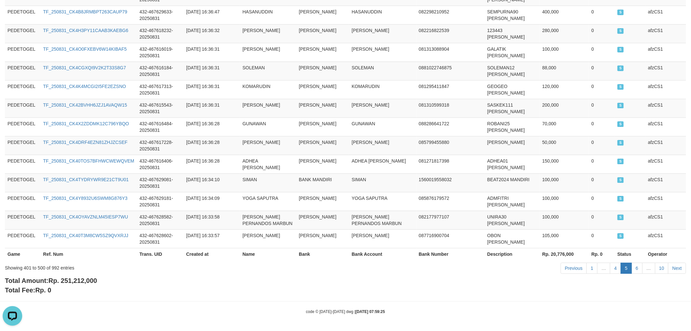
scroll to position [2061, 0]
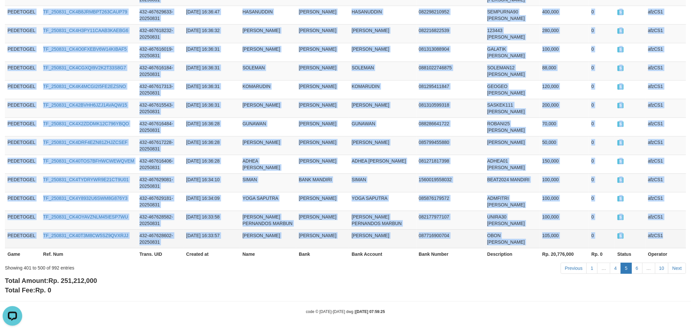
click at [649, 236] on td "afzCS1" at bounding box center [666, 238] width 41 height 19
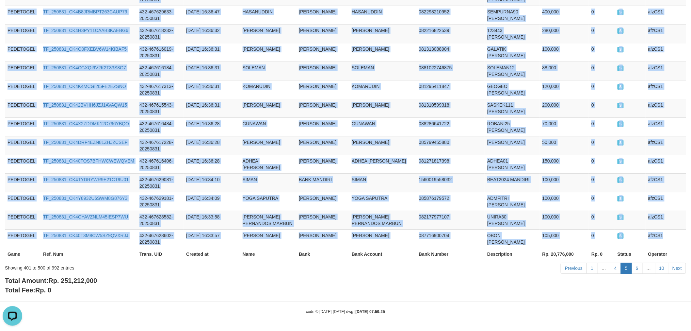
copy tbody "PEDETOGEL TF_250831_CK43RUAXP5L2SHO7C87N 432-467660997-20250831 [DATE] 17:33:30…"
click at [634, 266] on link "6" at bounding box center [637, 267] width 11 height 11
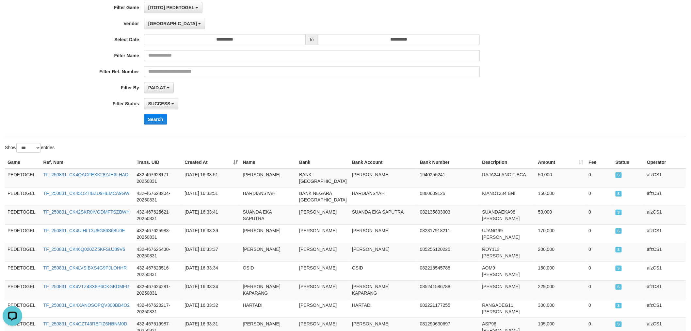
scroll to position [0, 0]
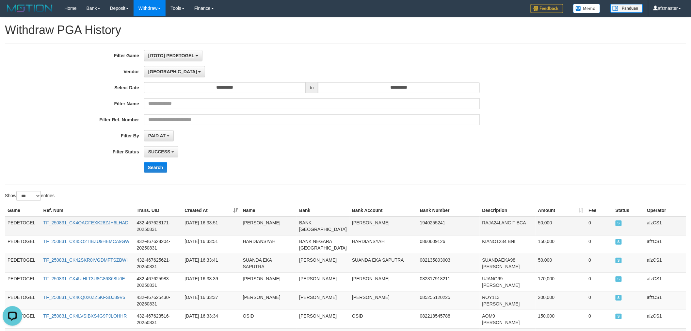
click at [25, 218] on td "PEDETOGEL" at bounding box center [23, 225] width 36 height 19
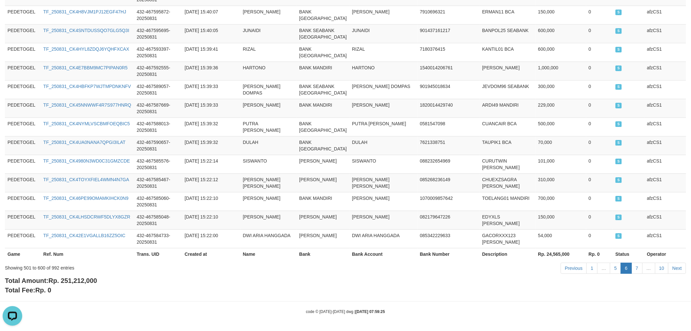
scroll to position [2088, 0]
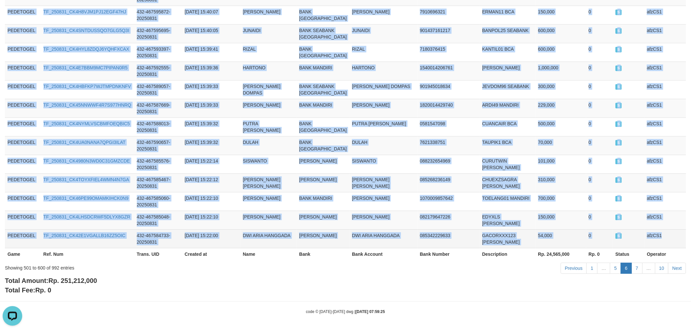
click at [647, 238] on td "afzCS1" at bounding box center [666, 238] width 42 height 19
copy tbody "PEDETOGEL TF_250831_CK4QAGFEXK28ZJH6LHAD 432-467628171-20250831 [DATE] 16:33:51…"
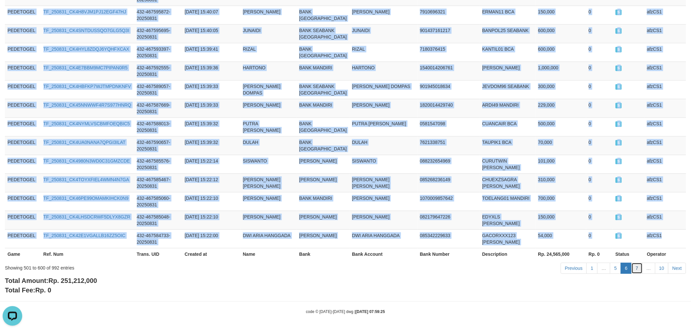
click at [636, 269] on link "7" at bounding box center [637, 267] width 11 height 11
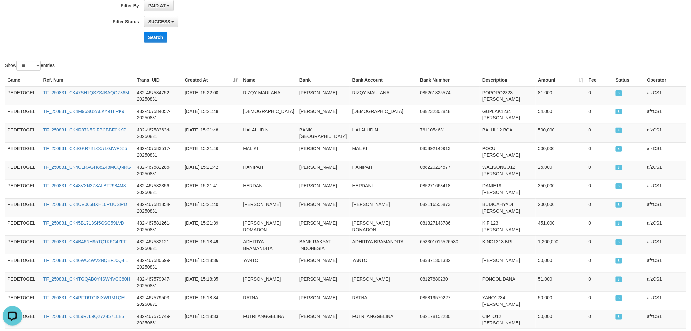
scroll to position [0, 0]
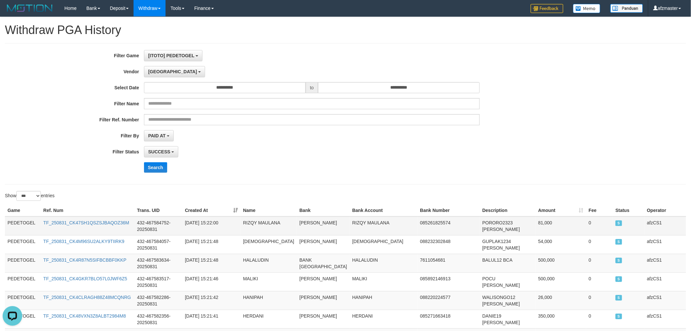
click at [23, 221] on td "PEDETOGEL" at bounding box center [23, 225] width 36 height 19
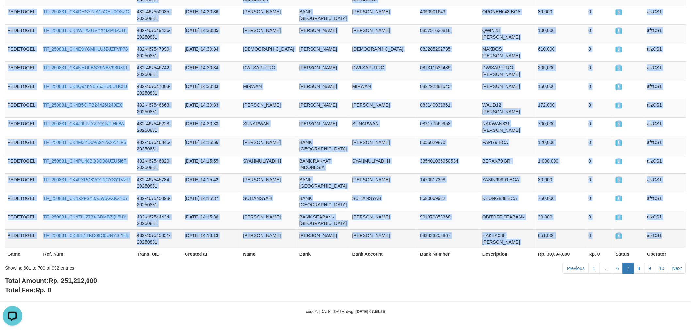
click at [663, 235] on td "afzCS1" at bounding box center [666, 238] width 42 height 19
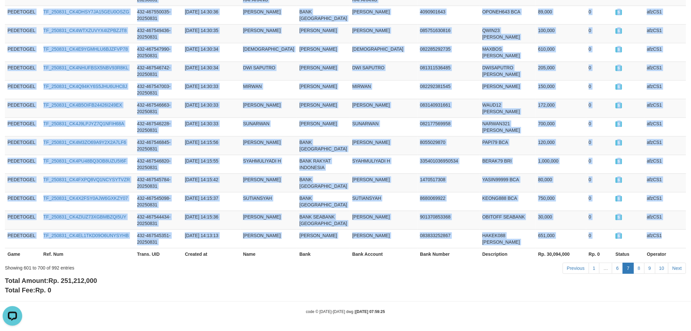
copy tbody "PEDETOGEL TF_250831_CK47SH1QSZSJBAQOZ36M 432-467584752-20250831 [DATE] 15:22:00…"
click at [639, 269] on link "8" at bounding box center [639, 267] width 11 height 11
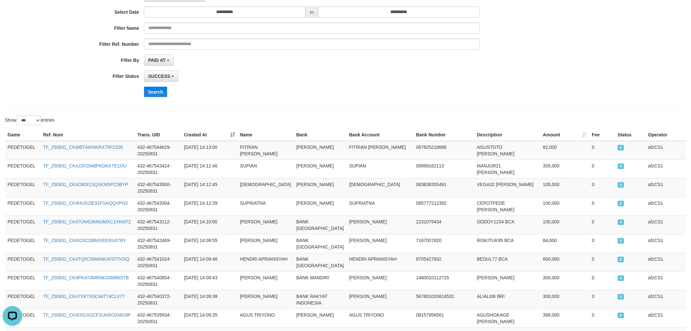
scroll to position [0, 0]
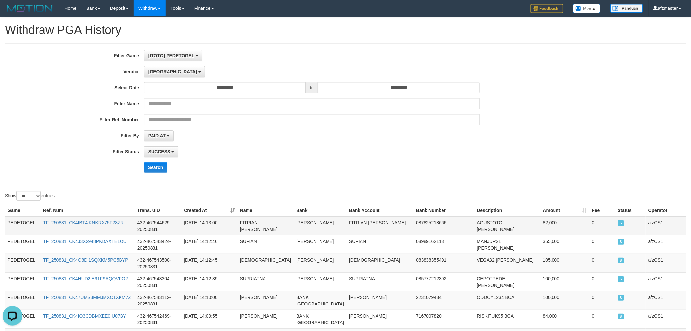
click at [21, 221] on td "PEDETOGEL" at bounding box center [23, 225] width 36 height 19
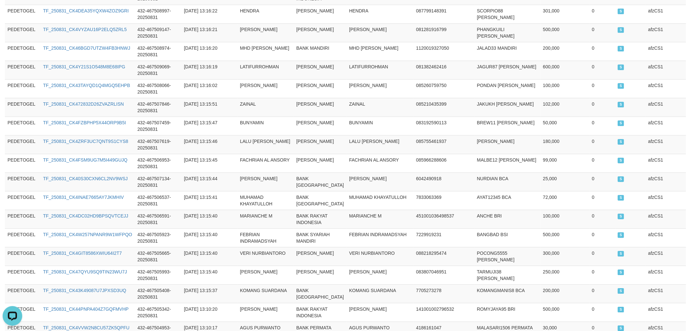
scroll to position [2107, 0]
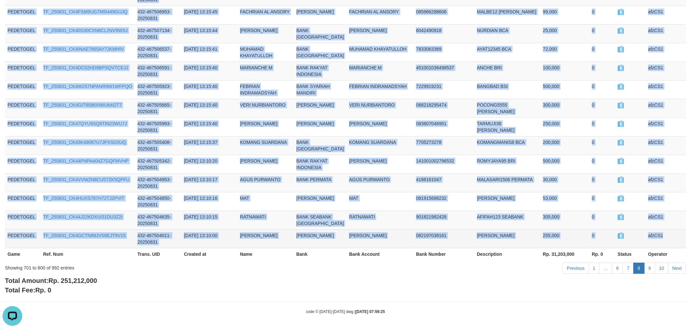
click at [647, 237] on td "afzCS1" at bounding box center [666, 238] width 41 height 19
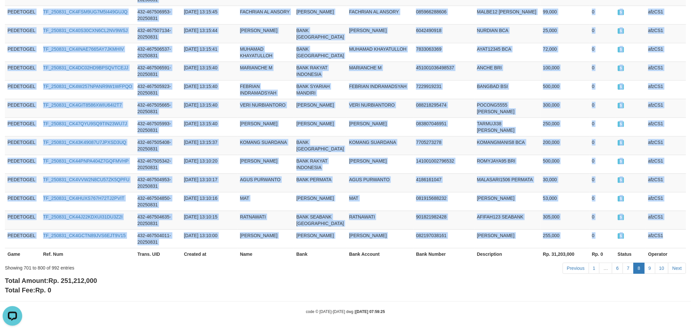
copy tbody "PEDETOGEL TF_250831_CK4IBT4IKNKRX75F23Z6 432-467544629-20250831 [DATE] 14:13:00…"
click at [651, 269] on link "9" at bounding box center [650, 267] width 11 height 11
click at [650, 264] on link "9" at bounding box center [650, 267] width 11 height 11
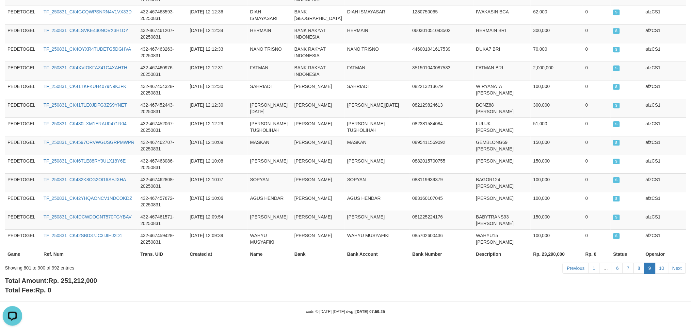
scroll to position [0, 0]
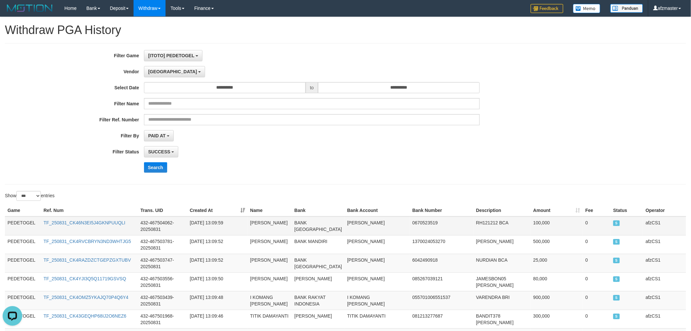
click at [13, 218] on td "PEDETOGEL" at bounding box center [23, 225] width 36 height 19
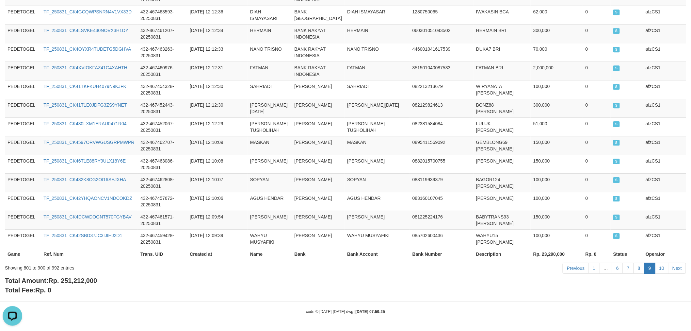
scroll to position [2061, 0]
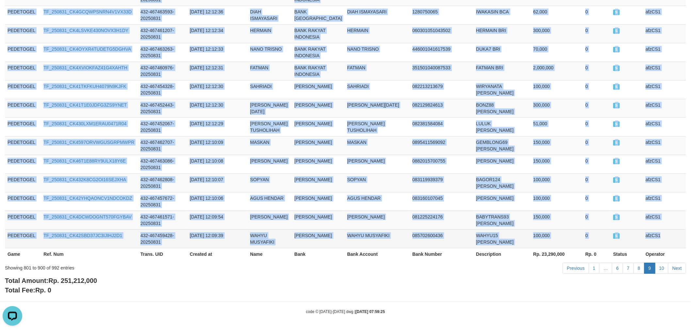
click at [661, 236] on td "afzCS1" at bounding box center [664, 238] width 43 height 19
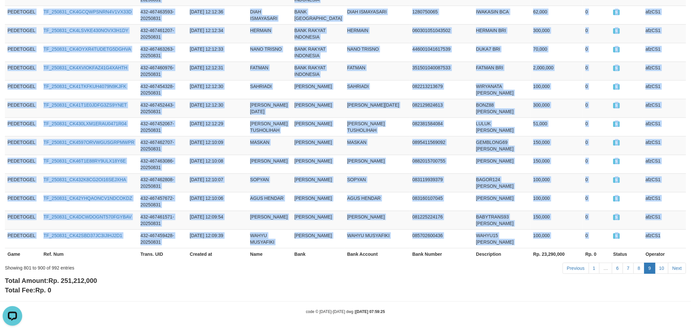
copy tbody "PEDETOGEL TF_250831_CK46N3EI5J4GKNPUUQLI 432-467504062-20250831 [DATE] 13:09:59…"
click at [660, 270] on link "10" at bounding box center [662, 267] width 14 height 11
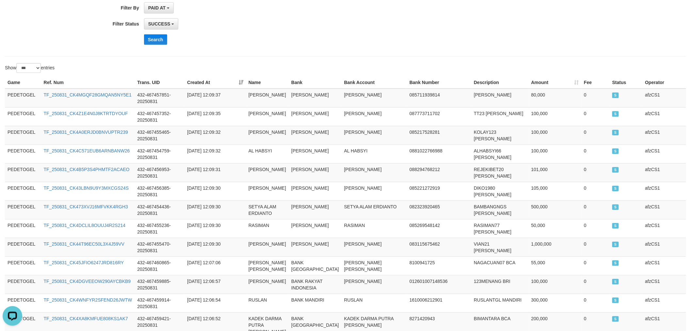
scroll to position [0, 0]
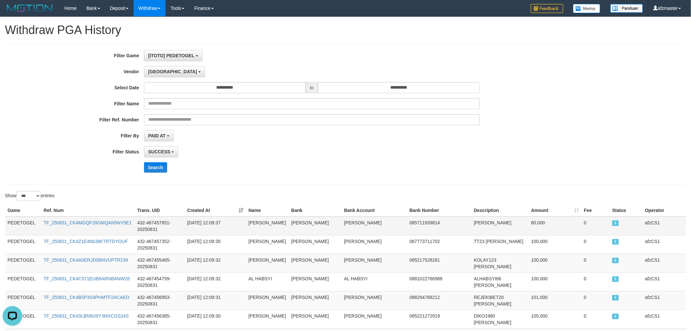
click at [23, 223] on td "PEDETOGEL" at bounding box center [23, 225] width 36 height 19
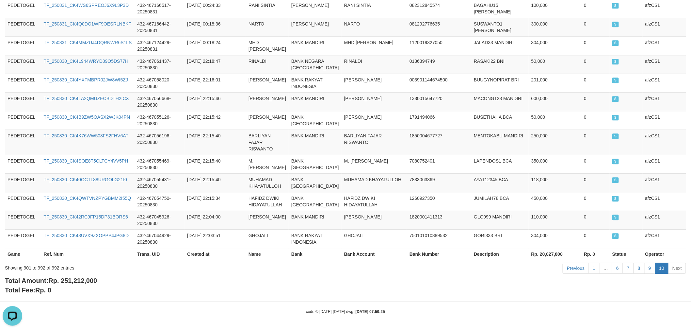
scroll to position [1873, 0]
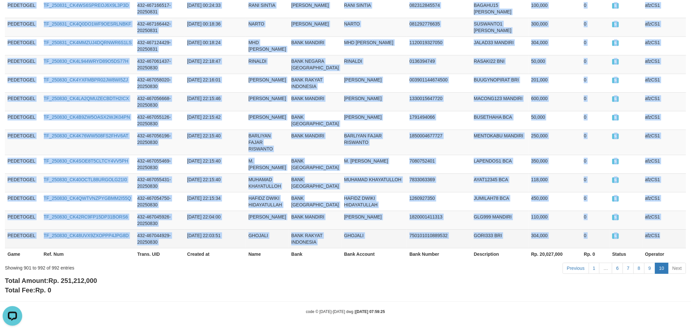
click at [665, 231] on td "afzCS1" at bounding box center [664, 238] width 43 height 19
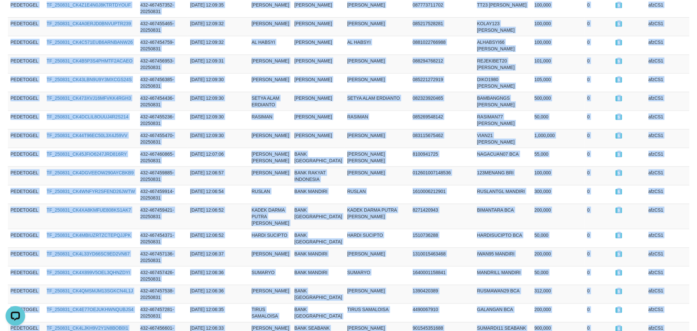
scroll to position [0, 0]
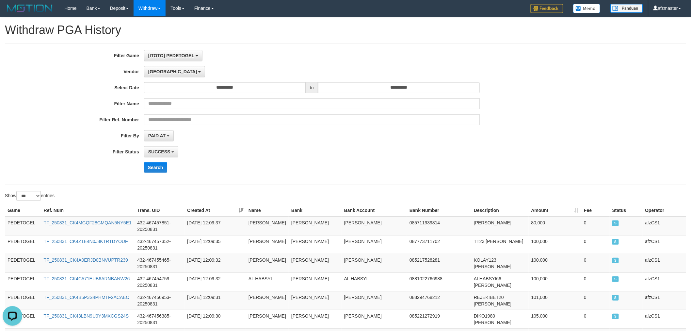
click at [137, 70] on label "Vendor" at bounding box center [72, 70] width 144 height 9
click at [149, 70] on span "[GEOGRAPHIC_DATA]" at bounding box center [172, 71] width 49 height 5
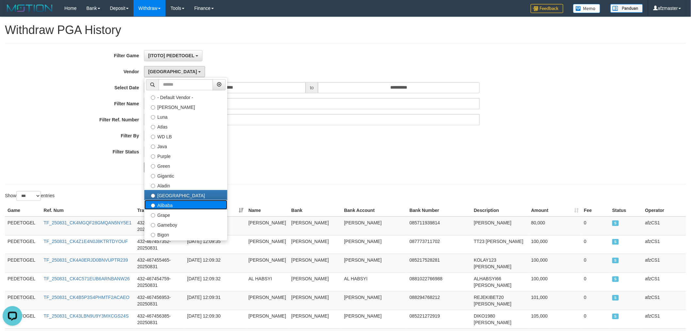
click at [176, 203] on label "Alibaba" at bounding box center [185, 205] width 83 height 10
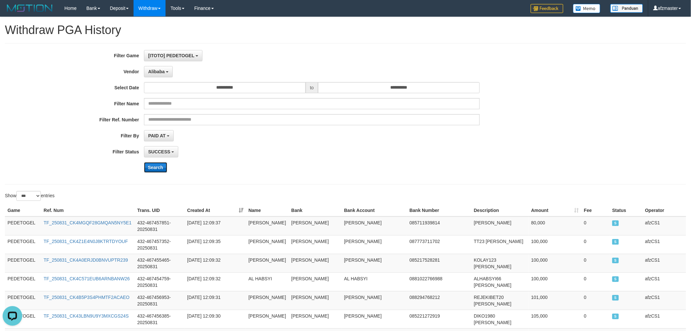
click at [154, 171] on button "Search" at bounding box center [155, 167] width 23 height 10
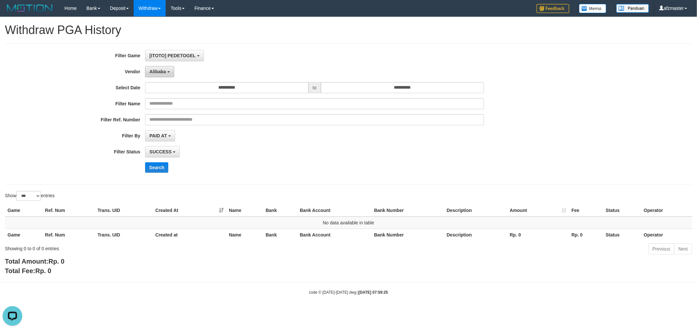
click at [160, 70] on span "Alibaba" at bounding box center [157, 71] width 17 height 5
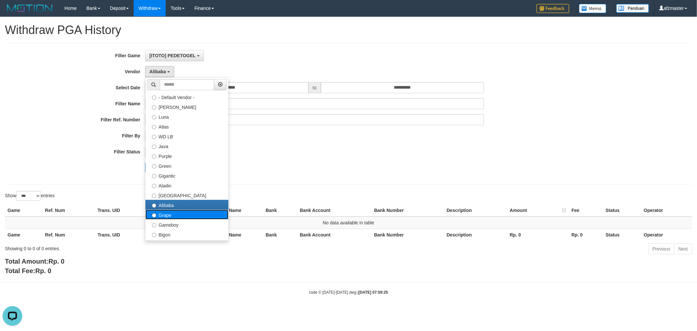
click at [181, 214] on label "Grape" at bounding box center [186, 214] width 83 height 10
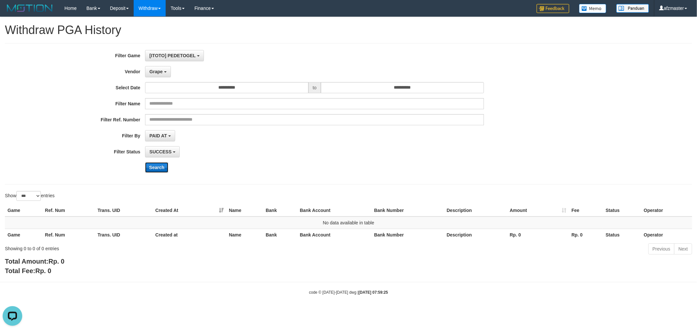
click at [146, 169] on button "Search" at bounding box center [156, 167] width 23 height 10
drag, startPoint x: 162, startPoint y: 71, endPoint x: 165, endPoint y: 82, distance: 11.9
click at [162, 71] on span "Grape" at bounding box center [155, 71] width 13 height 5
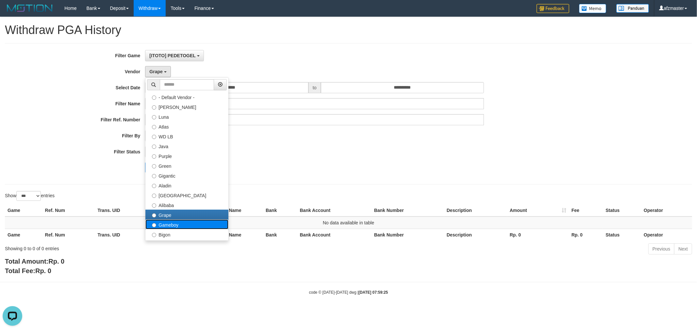
click at [169, 225] on label "Gameboy" at bounding box center [186, 224] width 83 height 10
select select "**********"
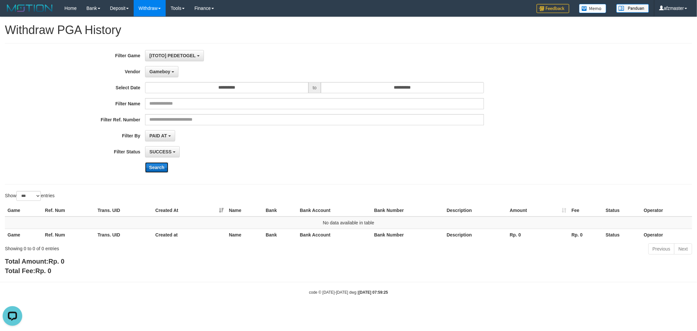
click at [156, 166] on button "Search" at bounding box center [156, 167] width 23 height 10
click at [158, 71] on span "Gameboy" at bounding box center [159, 71] width 21 height 5
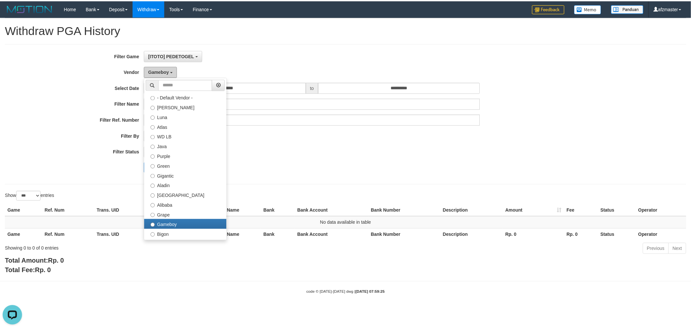
scroll to position [60, 0]
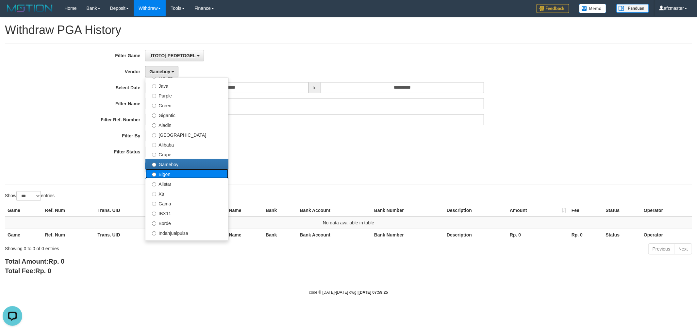
click at [174, 170] on label "Bigon" at bounding box center [186, 174] width 83 height 10
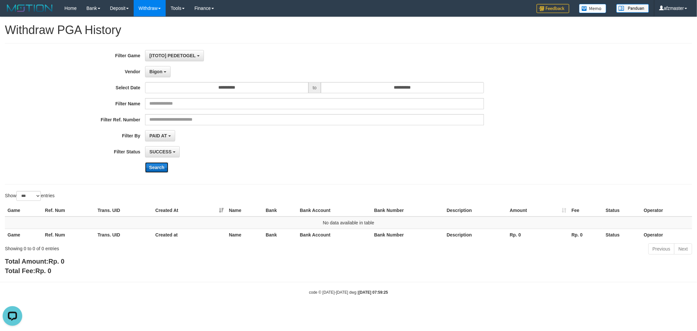
click at [157, 171] on button "Search" at bounding box center [156, 167] width 23 height 10
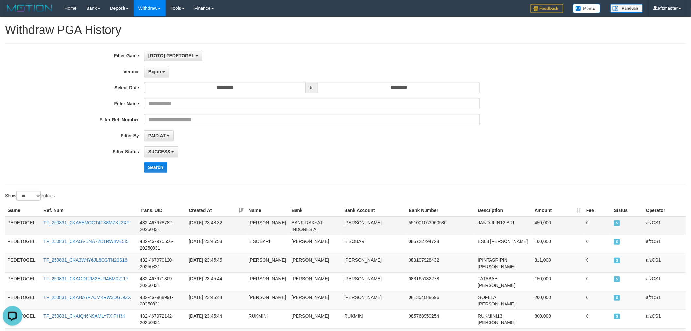
click at [24, 226] on td "PEDETOGEL" at bounding box center [23, 225] width 36 height 19
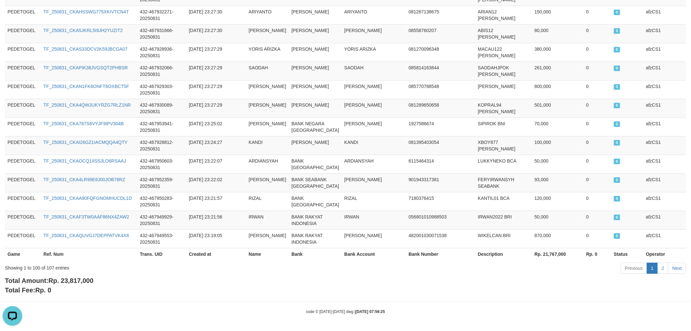
scroll to position [1977, 0]
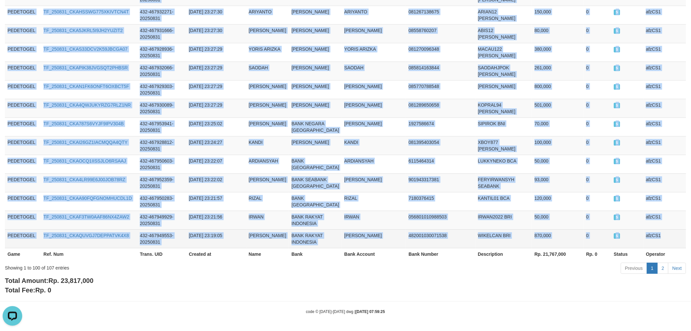
click at [664, 233] on td "afzCS1" at bounding box center [665, 238] width 43 height 19
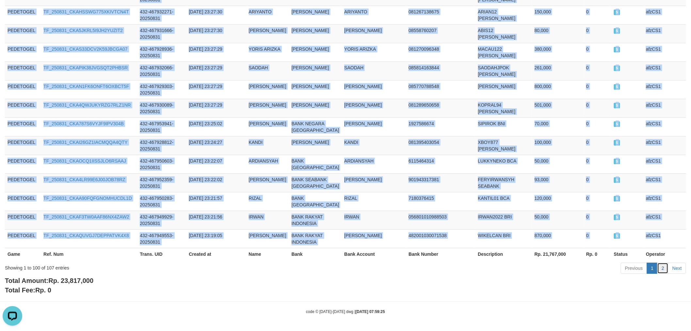
click at [666, 267] on link "2" at bounding box center [663, 267] width 11 height 11
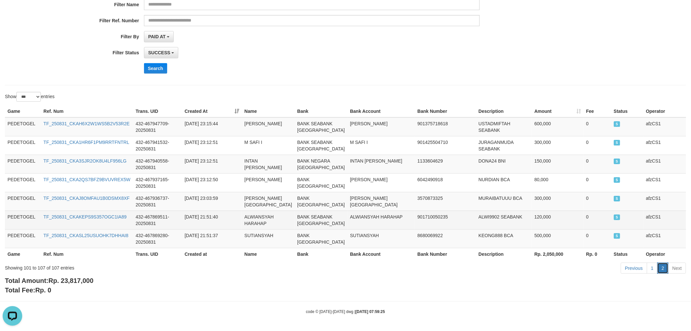
scroll to position [145, 0]
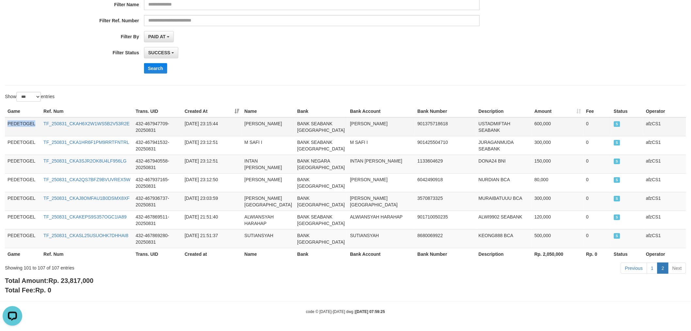
click at [8, 117] on td "PEDETOGEL" at bounding box center [23, 126] width 36 height 19
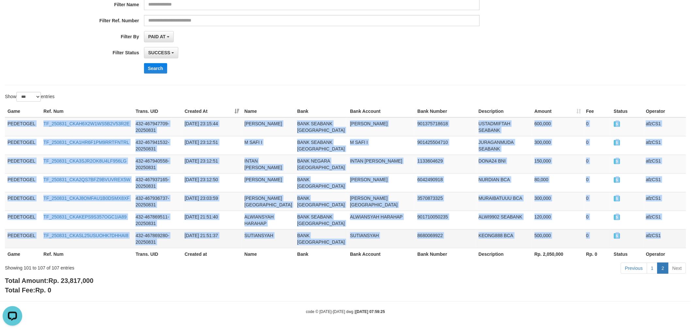
click at [661, 232] on td "afzCS1" at bounding box center [665, 238] width 43 height 19
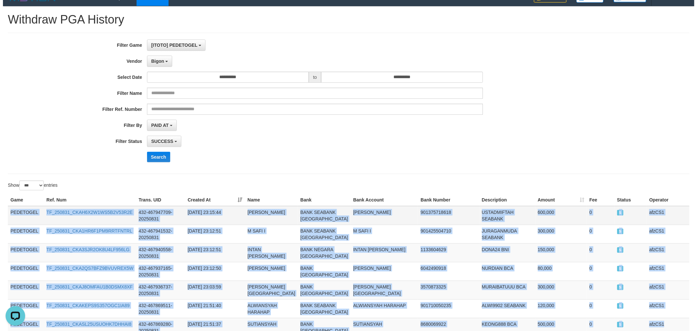
scroll to position [0, 0]
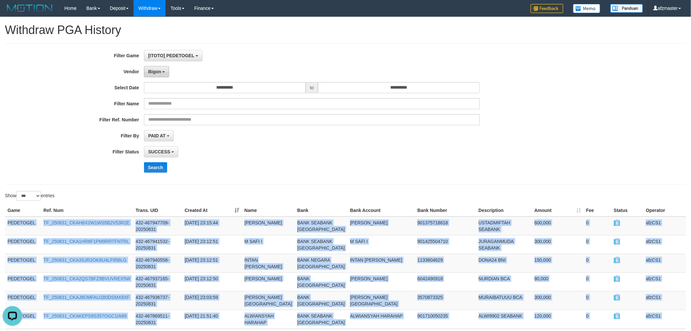
click at [162, 72] on button "Bigon" at bounding box center [156, 71] width 25 height 11
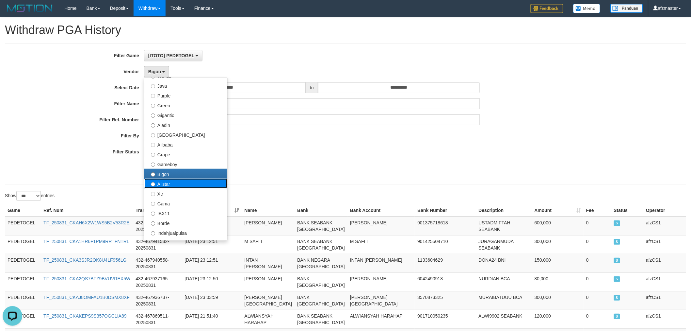
click at [191, 180] on label "Allstar" at bounding box center [185, 183] width 83 height 10
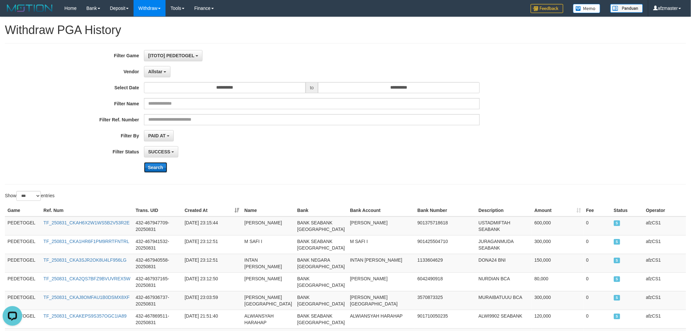
click at [157, 167] on button "Search" at bounding box center [155, 167] width 23 height 10
click at [157, 76] on button "Allstar" at bounding box center [157, 71] width 26 height 11
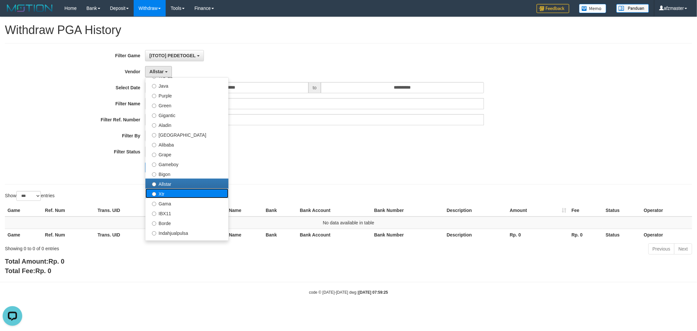
click at [182, 194] on label "Xtr" at bounding box center [186, 193] width 83 height 10
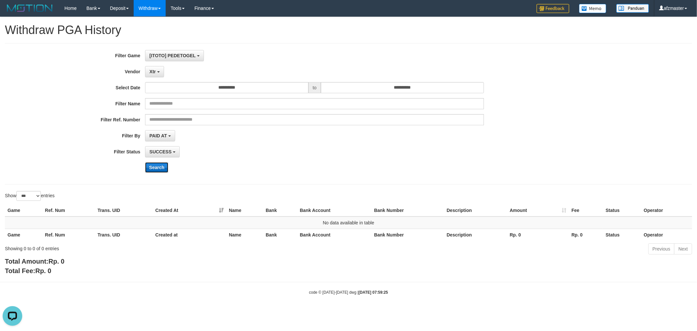
click at [160, 167] on button "Search" at bounding box center [156, 167] width 23 height 10
click at [158, 72] on b "button" at bounding box center [158, 71] width 3 height 1
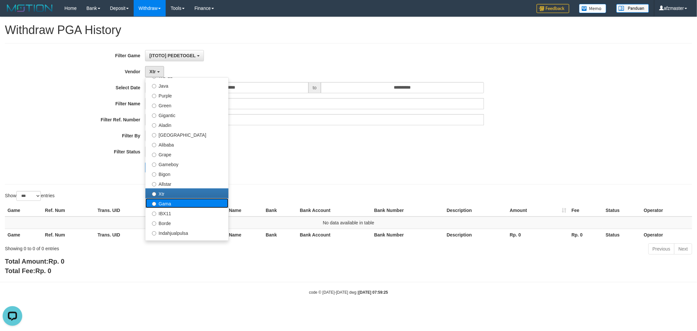
click at [188, 200] on label "Gama" at bounding box center [186, 203] width 83 height 10
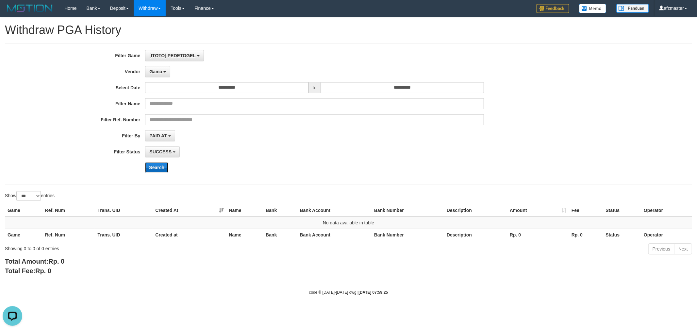
click at [158, 168] on button "Search" at bounding box center [156, 167] width 23 height 10
drag, startPoint x: 155, startPoint y: 73, endPoint x: 196, endPoint y: 118, distance: 61.5
click at [155, 73] on span "Gama" at bounding box center [155, 71] width 13 height 5
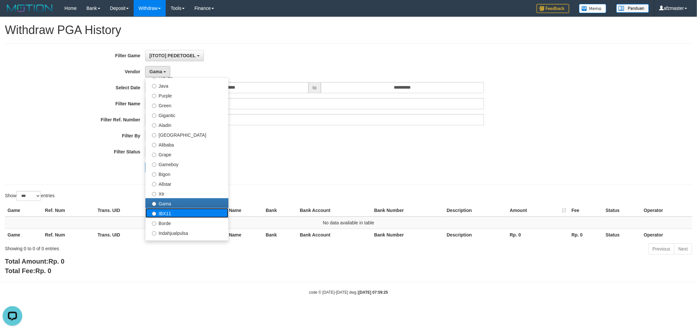
click at [175, 212] on label "IBX11" at bounding box center [186, 213] width 83 height 10
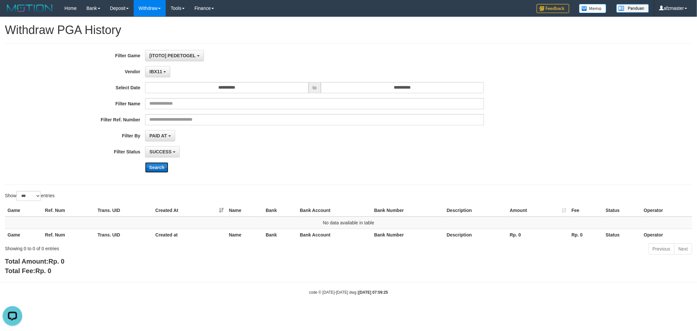
click at [160, 165] on button "Search" at bounding box center [156, 167] width 23 height 10
click at [154, 73] on span "IBX11" at bounding box center [155, 71] width 13 height 5
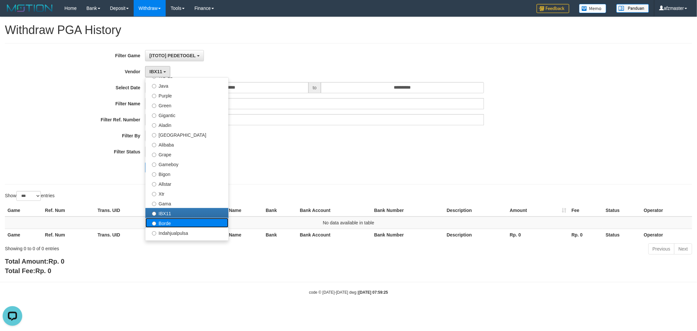
click at [199, 220] on label "Borde" at bounding box center [186, 223] width 83 height 10
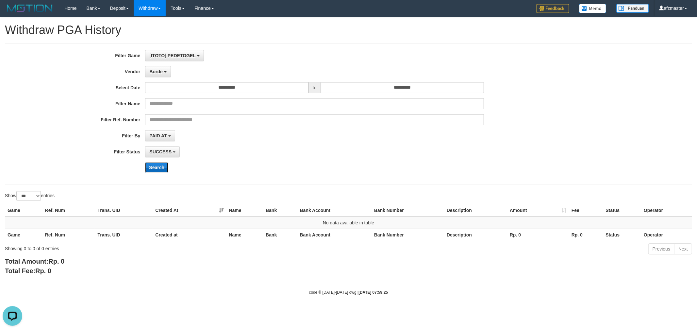
click at [151, 167] on button "Search" at bounding box center [156, 167] width 23 height 10
click at [160, 73] on span "Borde" at bounding box center [155, 71] width 13 height 5
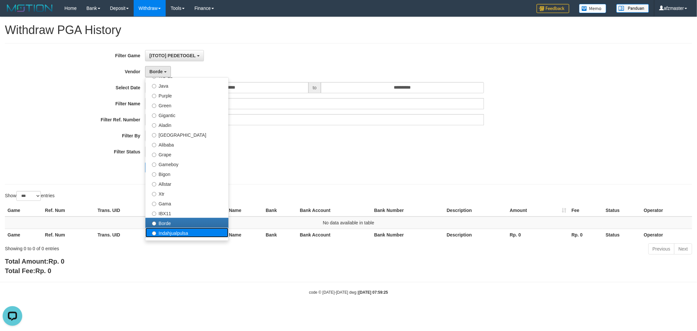
click at [184, 229] on label "Indahjualpulsa" at bounding box center [186, 232] width 83 height 10
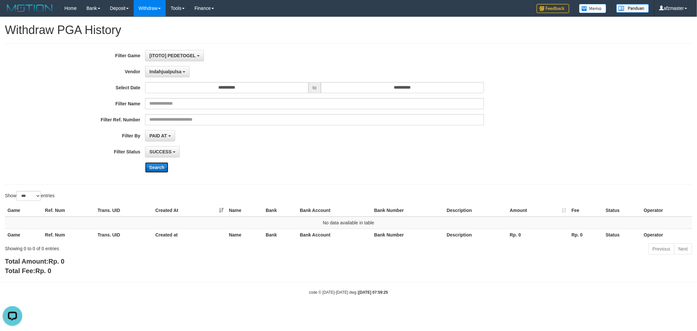
click at [159, 169] on button "Search" at bounding box center [156, 167] width 23 height 10
drag, startPoint x: 165, startPoint y: 73, endPoint x: 172, endPoint y: 88, distance: 17.0
click at [165, 73] on span "Indahjualpulsa" at bounding box center [165, 71] width 32 height 5
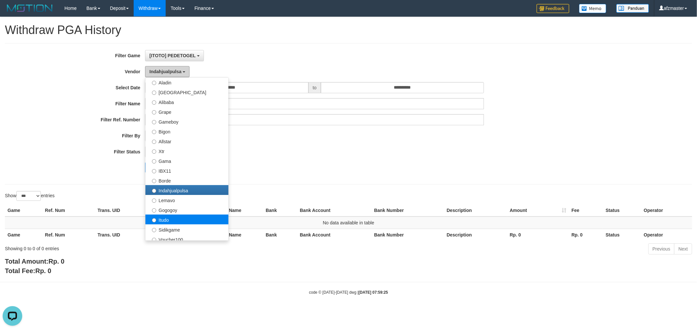
scroll to position [121, 0]
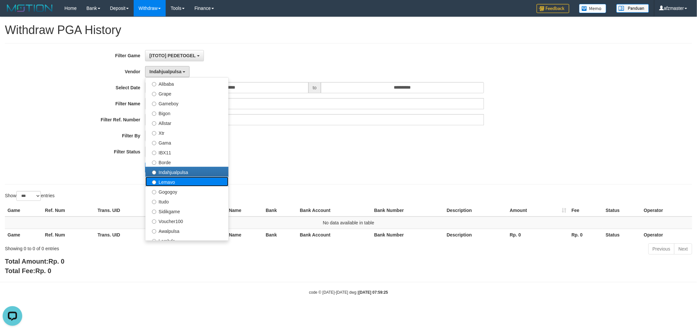
click at [190, 183] on label "Lemavo" at bounding box center [186, 181] width 83 height 10
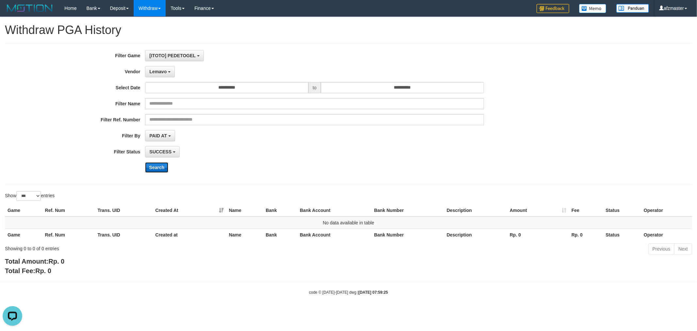
click at [157, 168] on button "Search" at bounding box center [156, 167] width 23 height 10
click at [161, 70] on span "Lemavo" at bounding box center [157, 71] width 17 height 5
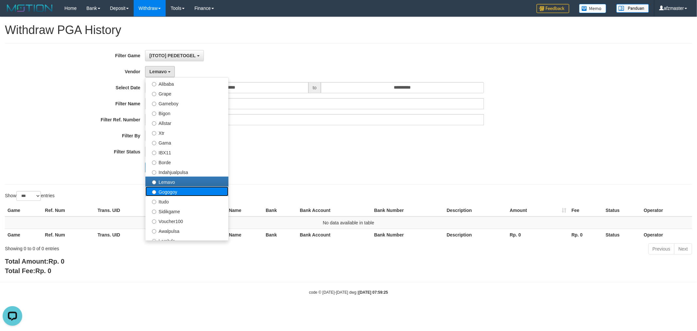
click at [182, 191] on label "Gogogoy" at bounding box center [186, 191] width 83 height 10
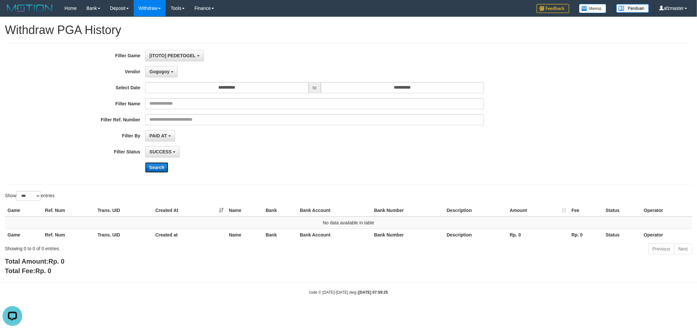
click at [158, 168] on button "Search" at bounding box center [156, 167] width 23 height 10
click at [159, 72] on span "Gogogoy" at bounding box center [159, 71] width 20 height 5
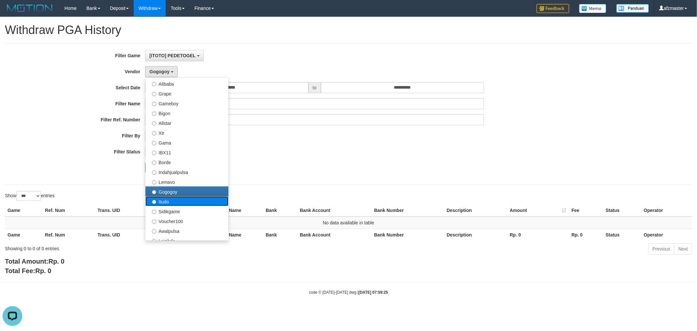
click at [187, 201] on label "Itudo" at bounding box center [186, 201] width 83 height 10
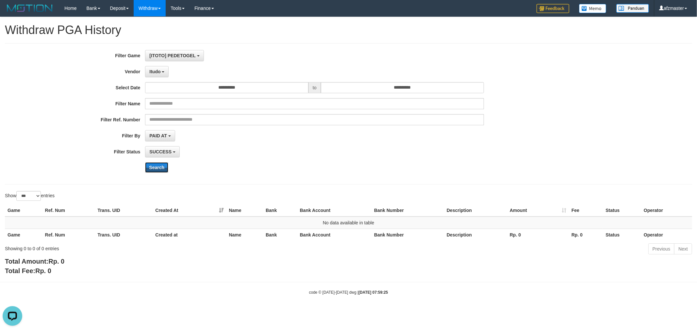
drag, startPoint x: 156, startPoint y: 162, endPoint x: 157, endPoint y: 124, distance: 37.9
click at [156, 161] on div "**********" at bounding box center [290, 113] width 581 height 127
click at [164, 168] on button "Search" at bounding box center [156, 167] width 23 height 10
click at [160, 74] on span "Itudo" at bounding box center [154, 71] width 11 height 5
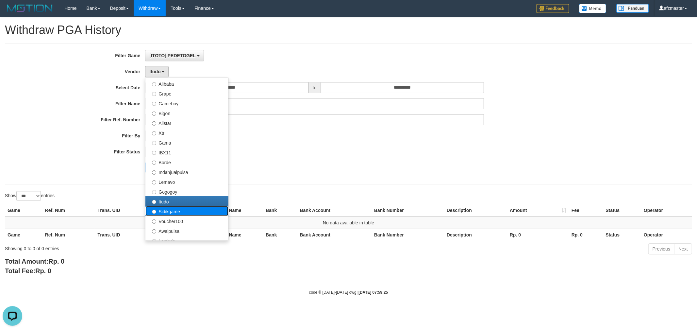
click at [193, 208] on label "Sidikgame" at bounding box center [186, 211] width 83 height 10
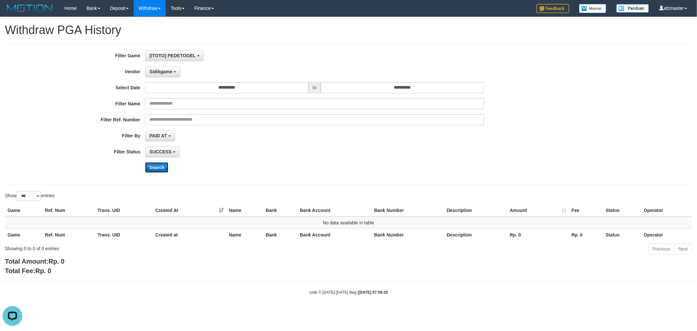
click at [154, 168] on button "Search" at bounding box center [156, 167] width 23 height 10
click at [161, 72] on span "Sidikgame" at bounding box center [160, 71] width 23 height 5
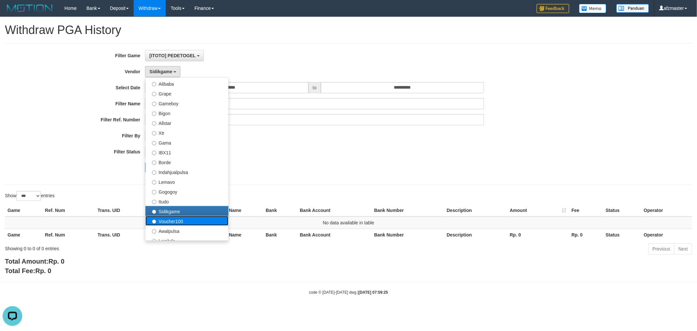
click at [191, 220] on label "Voucher100" at bounding box center [186, 221] width 83 height 10
select select "**********"
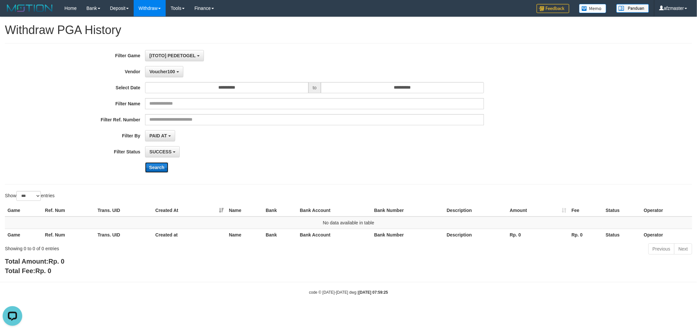
click at [164, 169] on button "Search" at bounding box center [156, 167] width 23 height 10
drag, startPoint x: 156, startPoint y: 73, endPoint x: 169, endPoint y: 80, distance: 14.3
click at [156, 73] on span "Voucher100" at bounding box center [161, 71] width 25 height 5
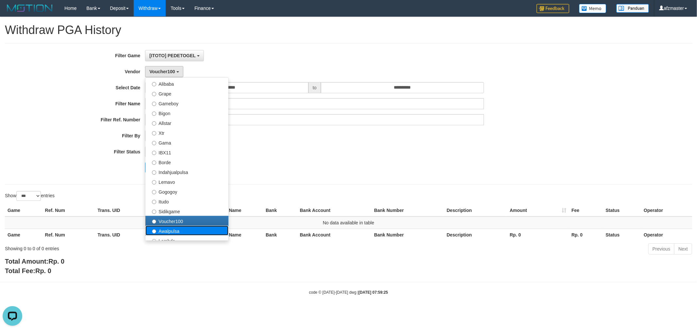
click at [205, 227] on label "Awalpulsa" at bounding box center [186, 230] width 83 height 10
select select "**********"
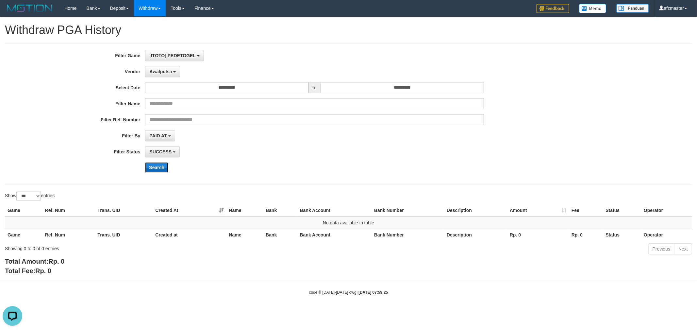
click at [165, 172] on button "Search" at bounding box center [156, 167] width 23 height 10
drag, startPoint x: 155, startPoint y: 74, endPoint x: 168, endPoint y: 83, distance: 16.0
click at [155, 74] on button "Awalpulsa" at bounding box center [162, 71] width 35 height 11
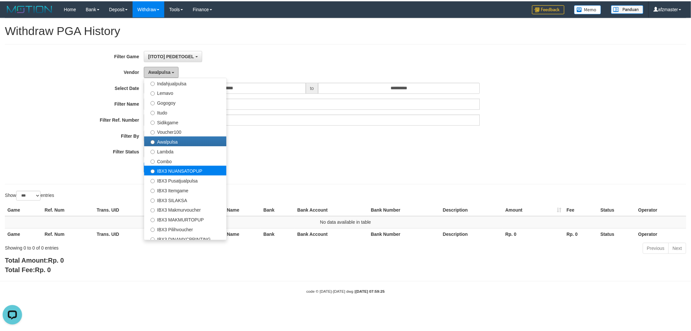
scroll to position [214, 0]
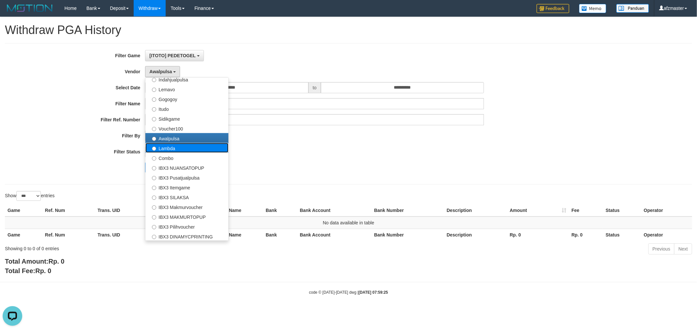
click at [181, 148] on label "Lambda" at bounding box center [186, 148] width 83 height 10
select select "**********"
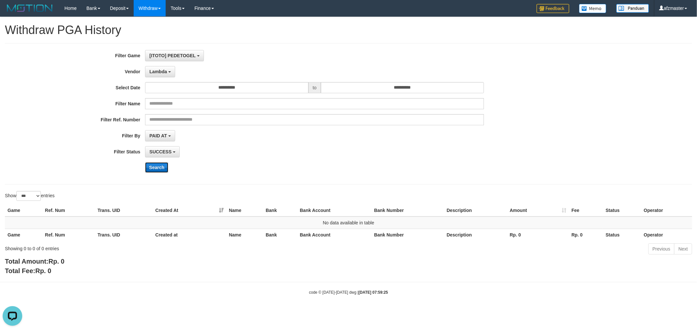
click at [160, 166] on button "Search" at bounding box center [156, 167] width 23 height 10
drag, startPoint x: 156, startPoint y: 72, endPoint x: 168, endPoint y: 79, distance: 14.0
click at [156, 72] on span "Lambda" at bounding box center [158, 71] width 18 height 5
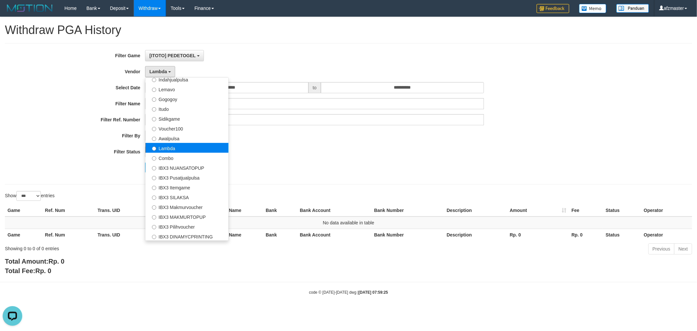
click at [172, 151] on label "Lambda" at bounding box center [186, 148] width 83 height 10
click at [172, 154] on label "Combo" at bounding box center [186, 158] width 83 height 10
select select "**********"
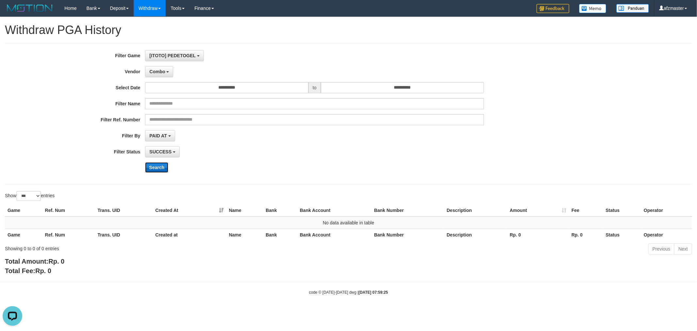
click at [152, 167] on button "Search" at bounding box center [156, 167] width 23 height 10
click at [160, 74] on button "Combo" at bounding box center [159, 71] width 28 height 11
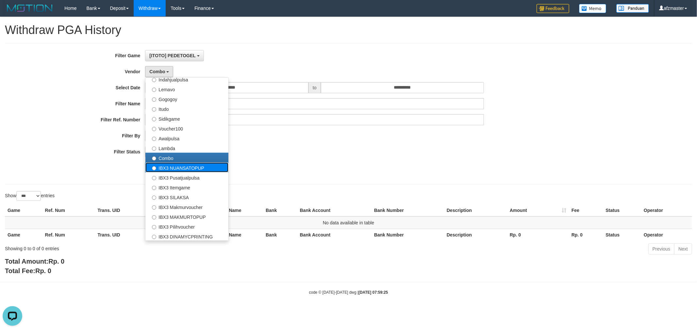
click at [180, 168] on label "IBX3 NUANSATOPUP" at bounding box center [186, 167] width 83 height 10
select select "**********"
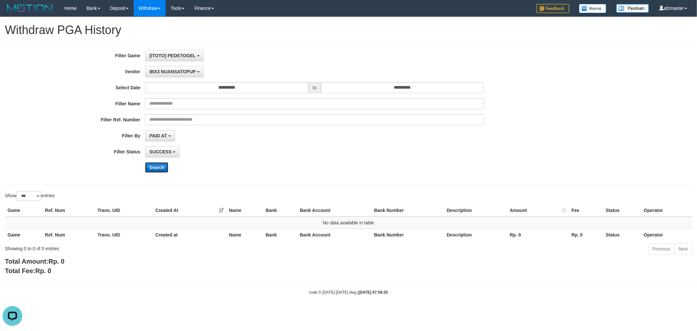
click at [152, 168] on button "Search" at bounding box center [156, 167] width 23 height 10
click at [158, 70] on span "IBX3 NUANSATOPUP" at bounding box center [172, 71] width 46 height 5
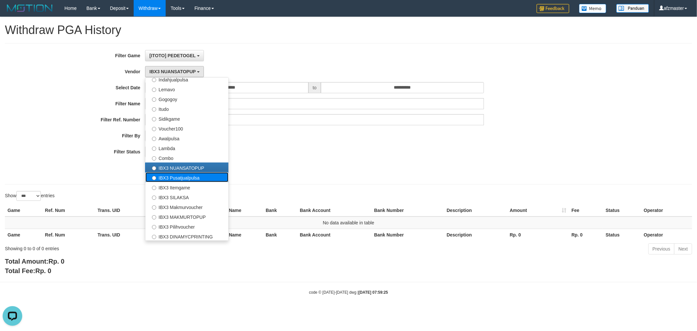
click at [166, 174] on label "IBX3 Pusatjualpulsa" at bounding box center [186, 177] width 83 height 10
select select "**********"
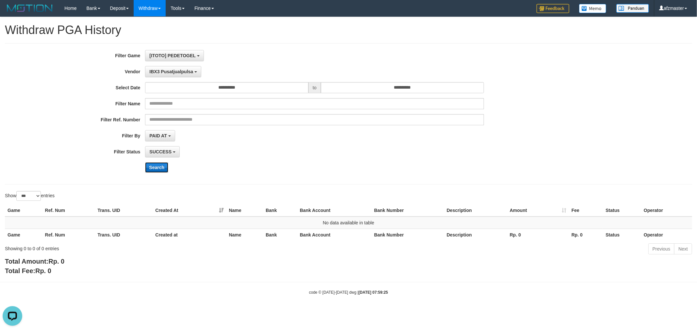
click at [151, 165] on button "Search" at bounding box center [156, 167] width 23 height 10
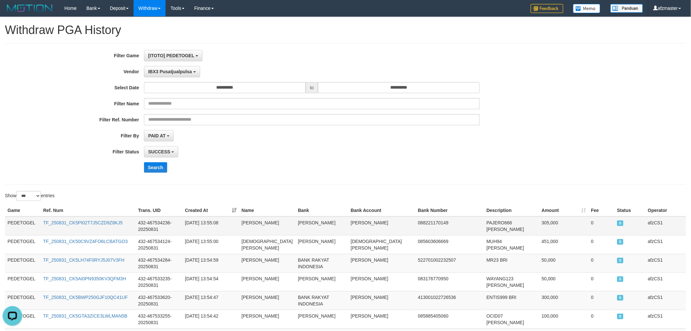
click at [21, 222] on td "PEDETOGEL" at bounding box center [23, 225] width 36 height 19
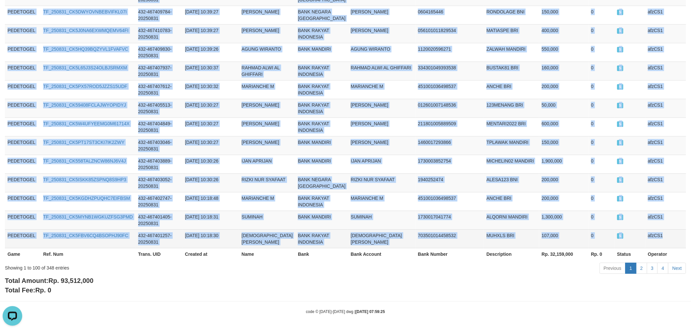
click at [674, 229] on td "afzCS1" at bounding box center [666, 238] width 41 height 19
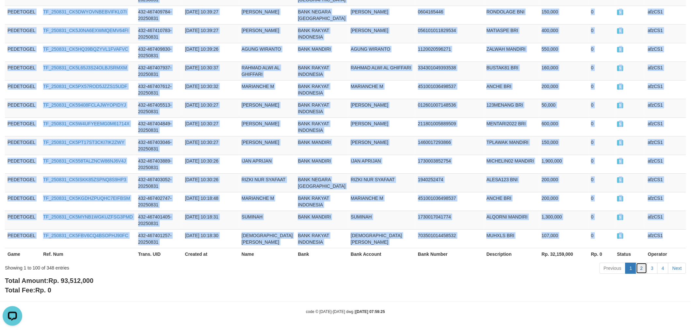
click at [643, 264] on link "2" at bounding box center [641, 267] width 11 height 11
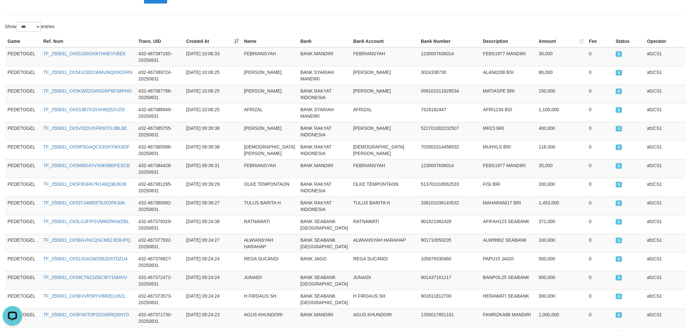
scroll to position [0, 0]
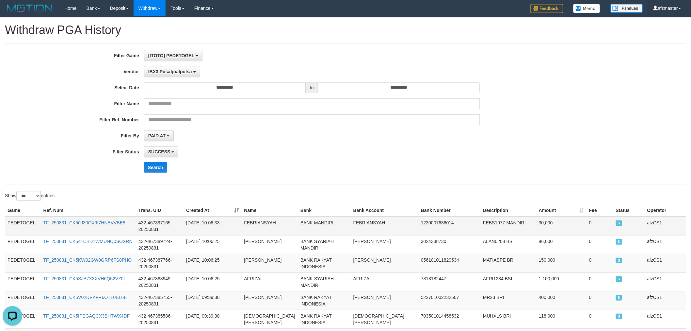
click at [27, 221] on td "PEDETOGEL" at bounding box center [23, 225] width 36 height 19
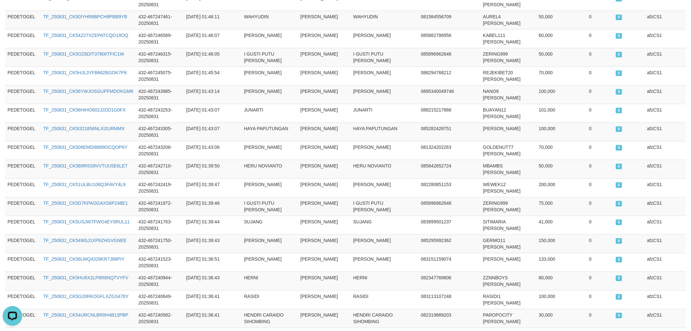
scroll to position [2101, 0]
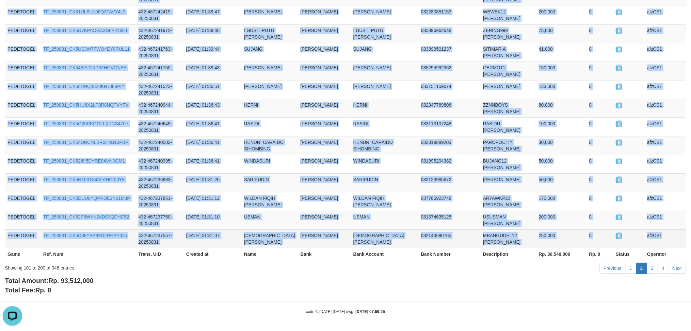
click at [648, 234] on td "afzCS1" at bounding box center [665, 238] width 41 height 19
click at [653, 269] on link "3" at bounding box center [652, 267] width 11 height 11
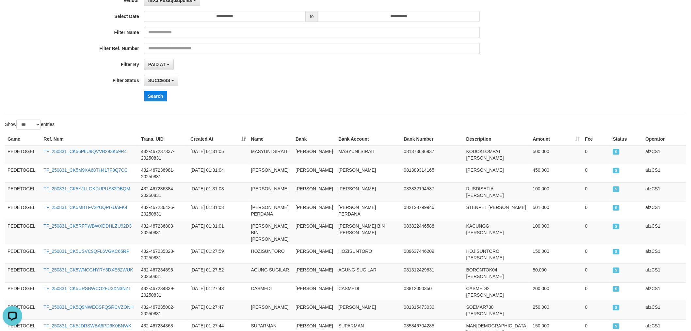
scroll to position [0, 0]
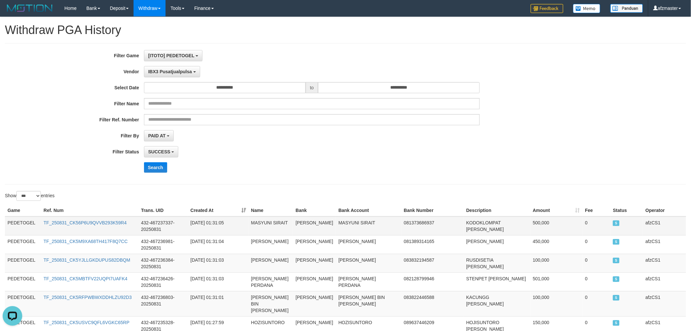
click at [25, 217] on td "PEDETOGEL" at bounding box center [23, 225] width 36 height 19
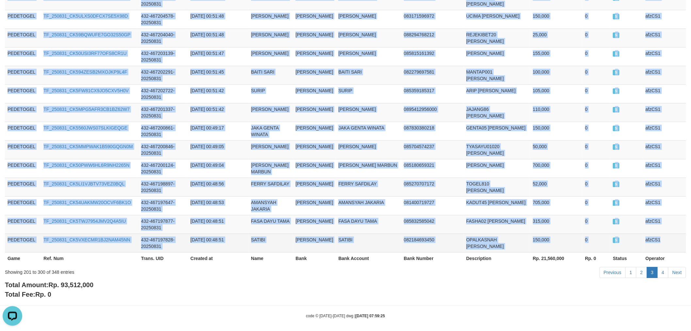
click at [654, 240] on td "afzCS1" at bounding box center [664, 242] width 43 height 19
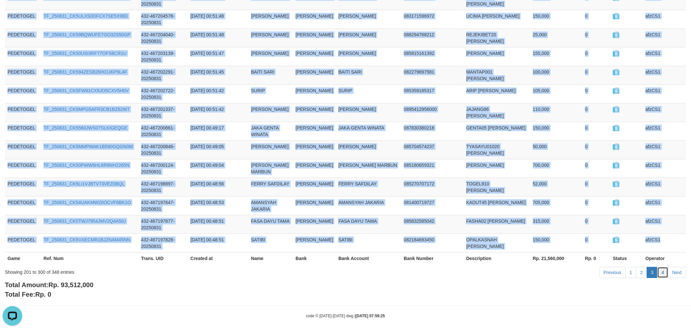
click at [663, 267] on link "4" at bounding box center [663, 272] width 11 height 11
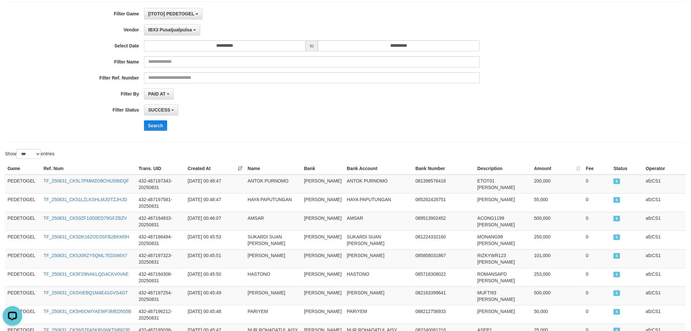
scroll to position [0, 0]
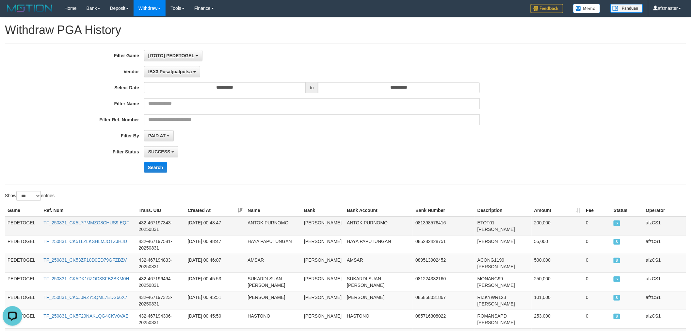
click at [6, 220] on td "PEDETOGEL" at bounding box center [23, 225] width 36 height 19
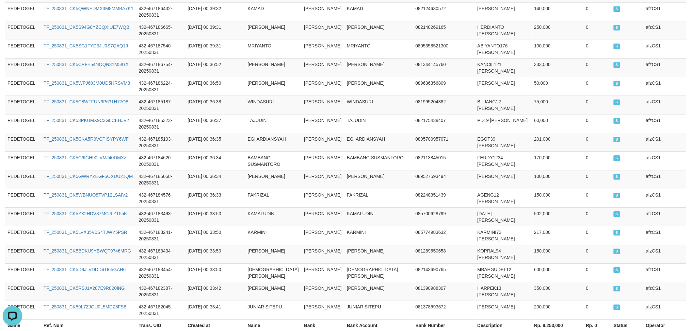
scroll to position [877, 0]
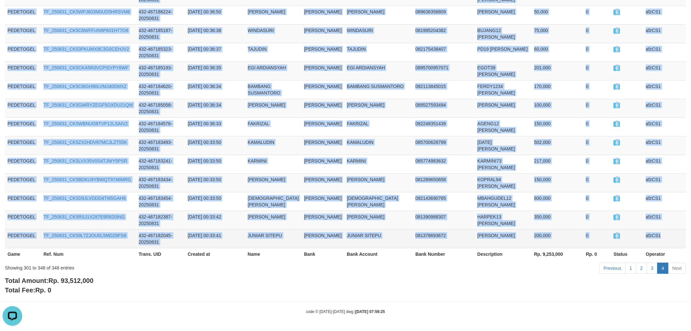
click at [663, 236] on td "afzCS1" at bounding box center [665, 238] width 43 height 19
